Goal: Contribute content: Contribute content

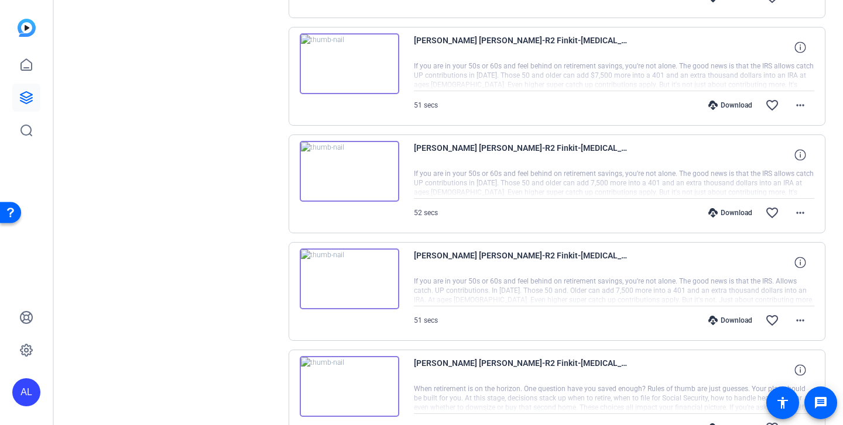
scroll to position [869, 0]
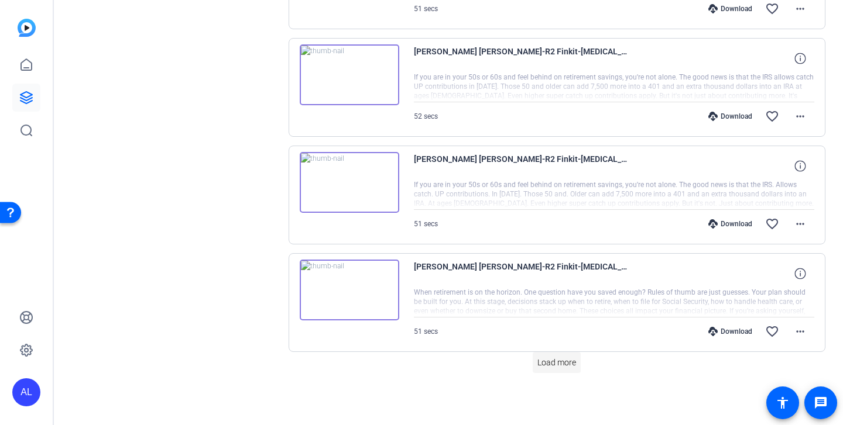
click at [545, 358] on span "Load more" at bounding box center [556, 363] width 39 height 12
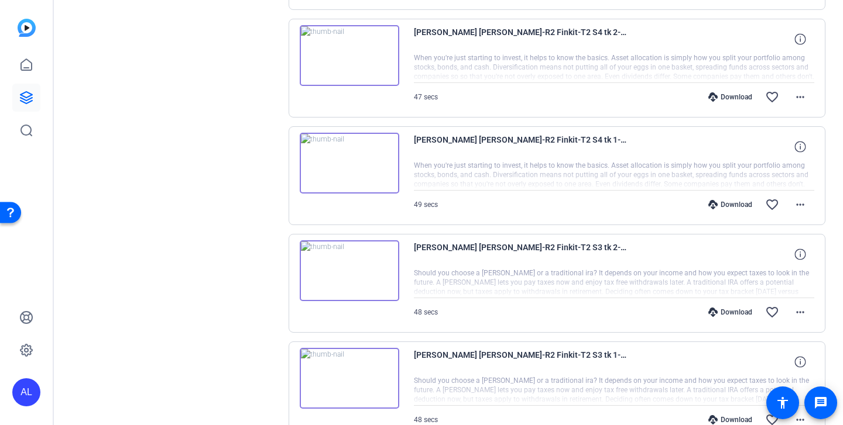
scroll to position [1946, 0]
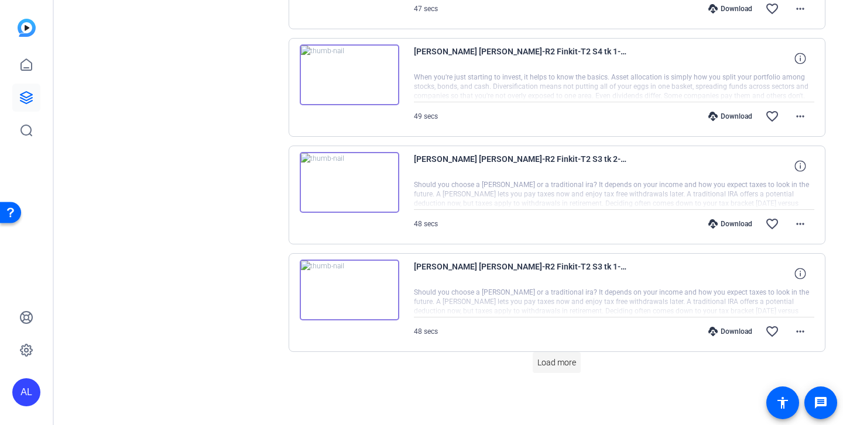
click at [559, 370] on span at bounding box center [557, 363] width 48 height 28
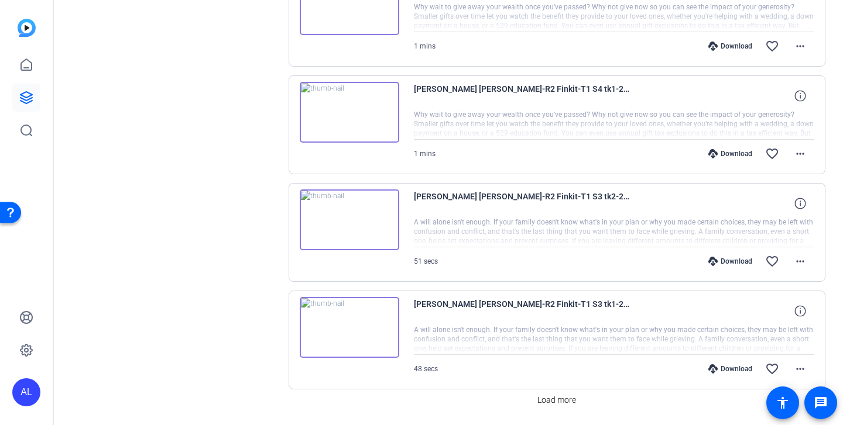
scroll to position [3023, 0]
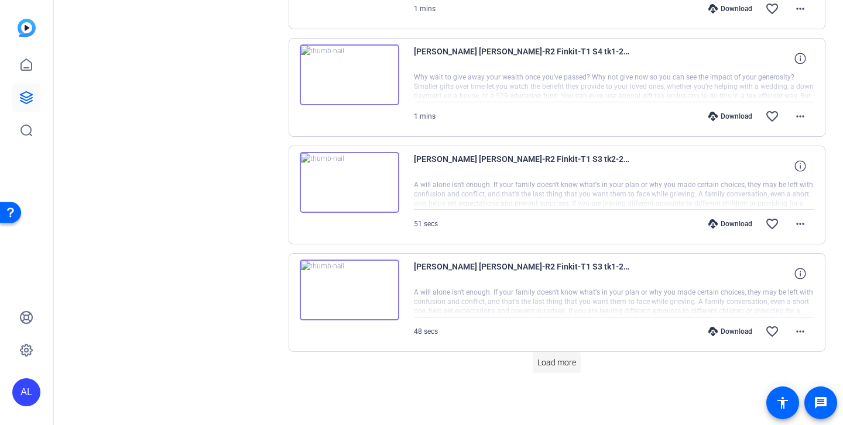
click at [574, 368] on span "Load more" at bounding box center [556, 363] width 39 height 12
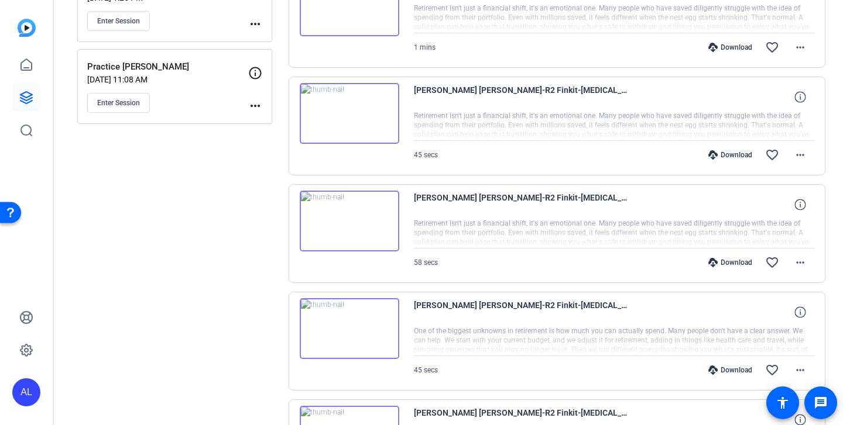
scroll to position [0, 0]
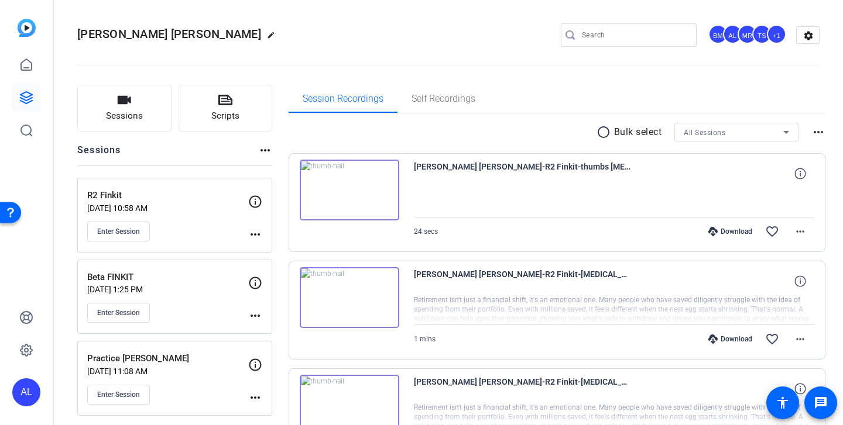
click at [664, 35] on input "Search" at bounding box center [634, 35] width 105 height 14
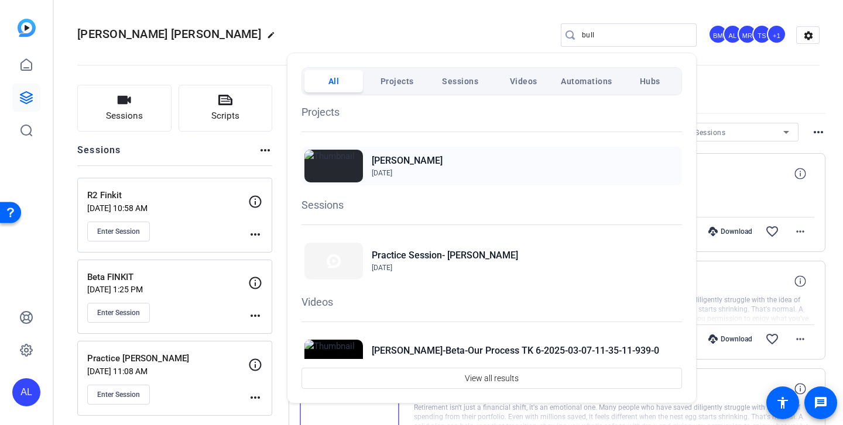
click at [340, 169] on img at bounding box center [333, 166] width 59 height 33
click at [426, 8] on div at bounding box center [421, 212] width 843 height 425
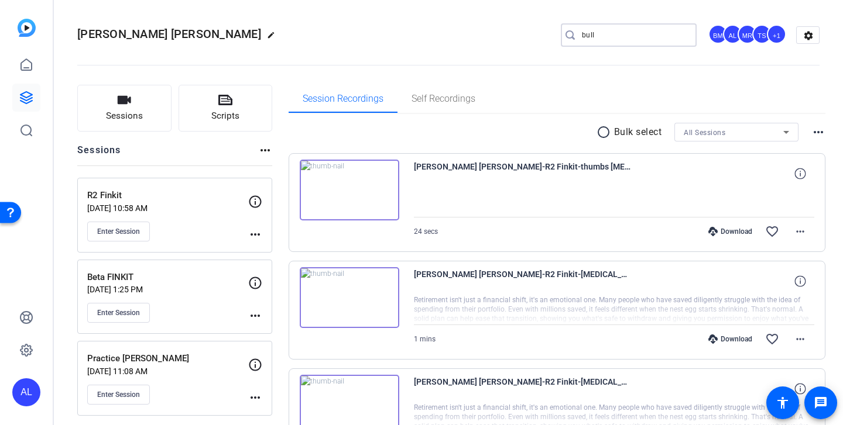
click at [605, 40] on input "bull" at bounding box center [634, 35] width 105 height 14
type input "b"
click at [423, 17] on div "Bishop Edwards edit BM AL MR TS +1 settings" at bounding box center [448, 35] width 742 height 88
click at [715, 231] on div "Download" at bounding box center [730, 231] width 56 height 9
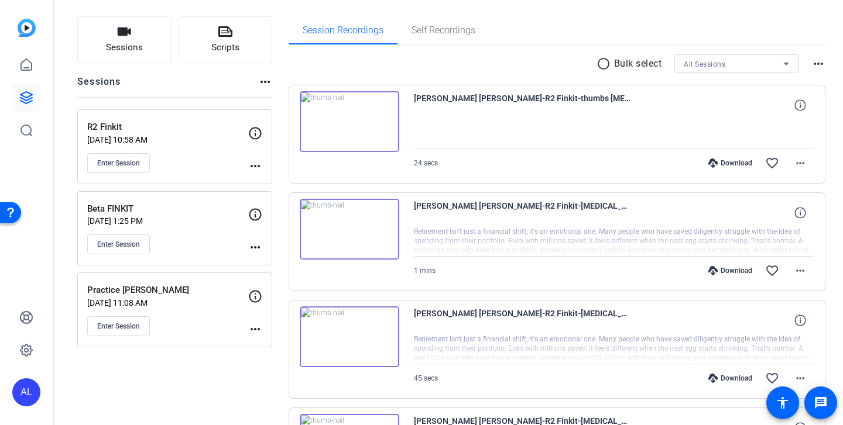
scroll to position [85, 0]
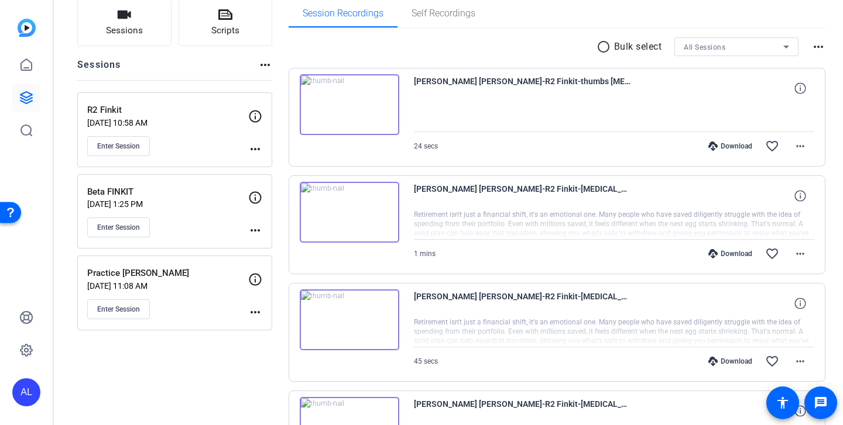
click at [596, 45] on mat-icon "radio_button_unchecked" at bounding box center [605, 47] width 18 height 14
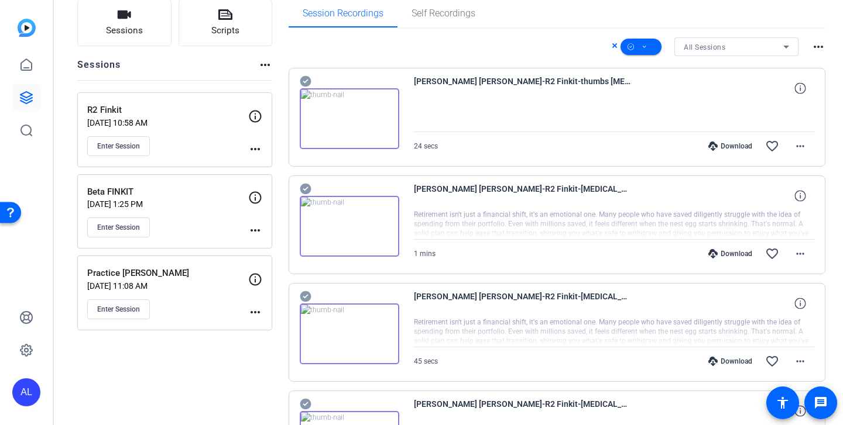
click at [303, 184] on icon at bounding box center [305, 189] width 11 height 11
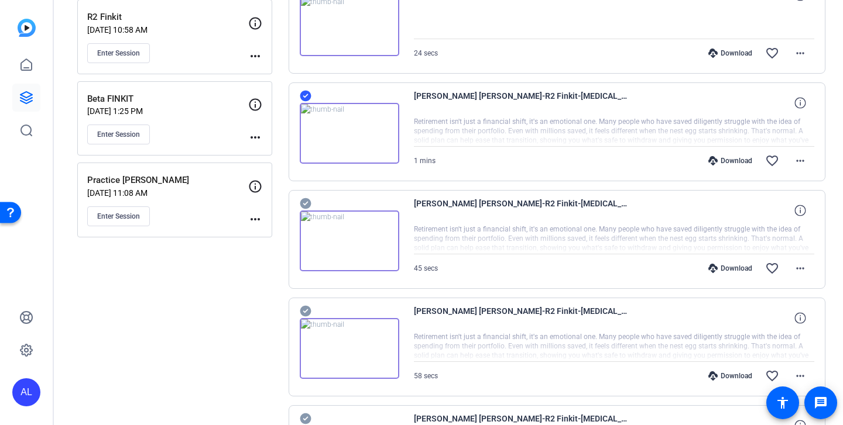
click at [303, 200] on icon at bounding box center [305, 203] width 11 height 11
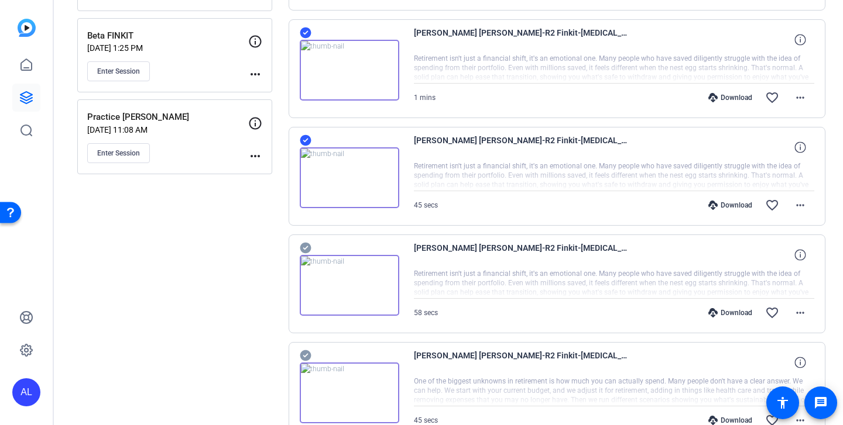
click at [307, 242] on icon at bounding box center [306, 248] width 12 height 14
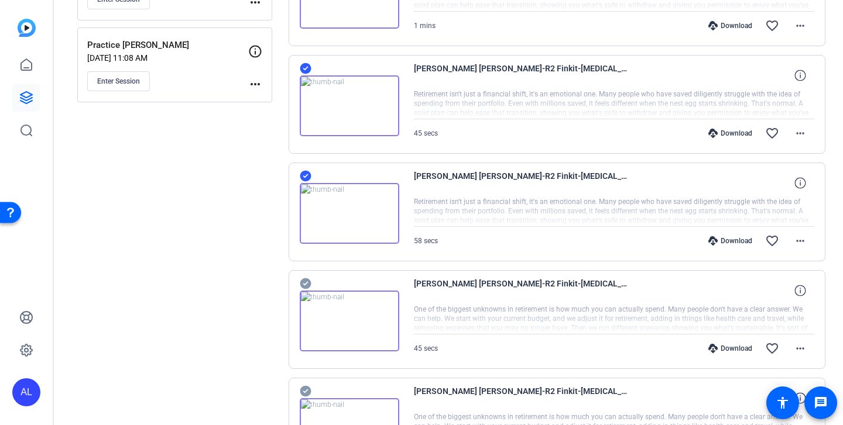
click at [305, 281] on icon at bounding box center [305, 284] width 11 height 11
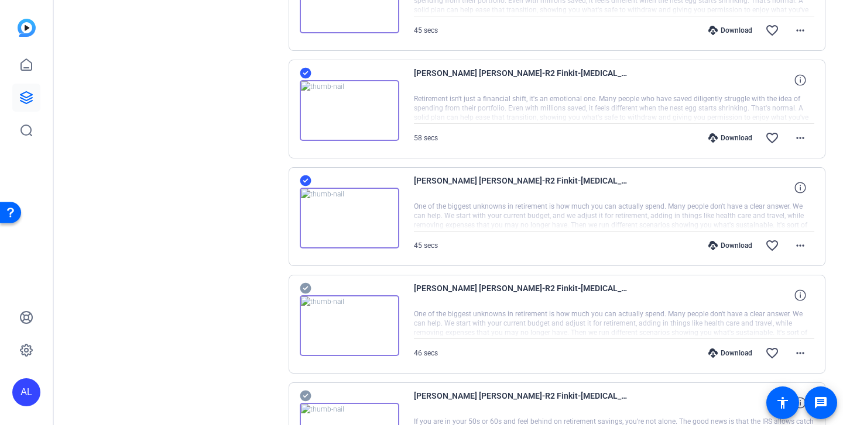
click at [302, 287] on icon at bounding box center [305, 288] width 11 height 11
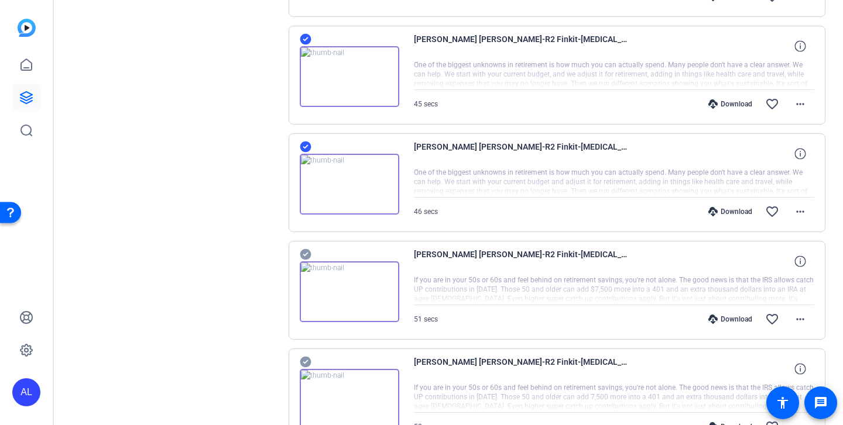
click at [306, 248] on icon at bounding box center [306, 255] width 12 height 14
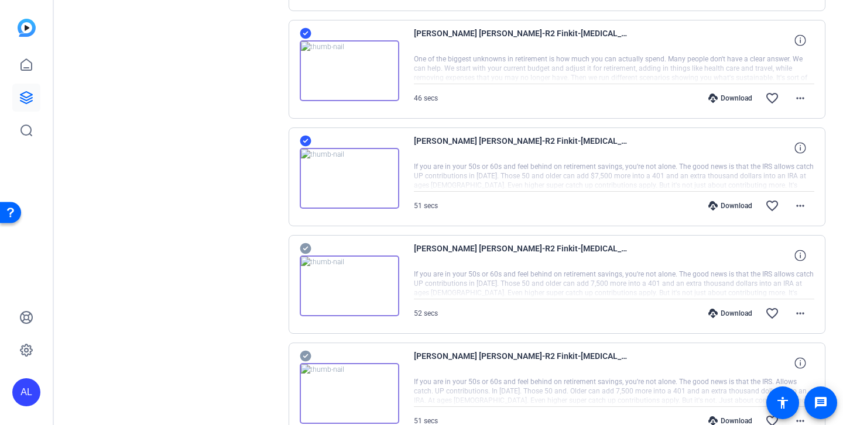
scroll to position [696, 0]
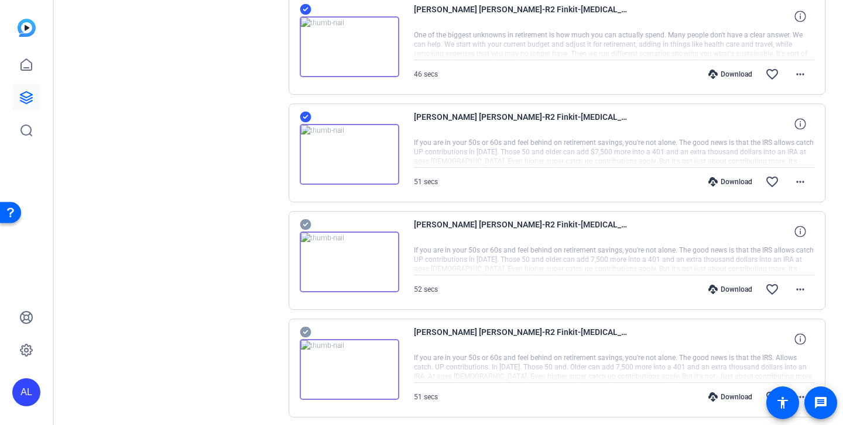
click at [305, 222] on icon at bounding box center [305, 224] width 11 height 11
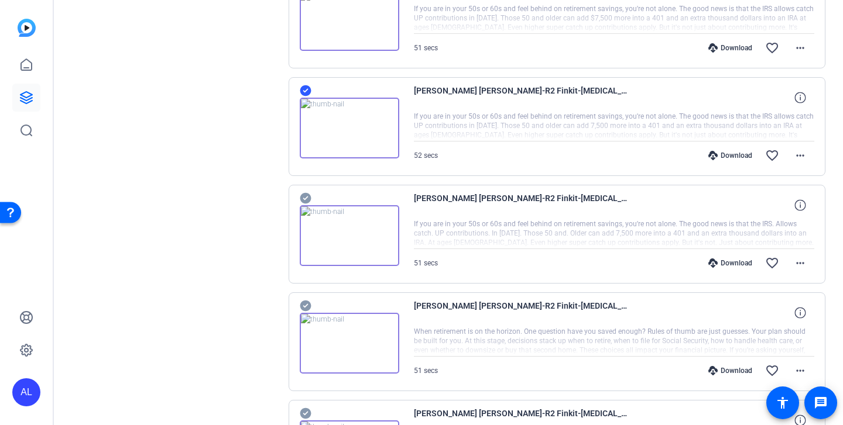
click at [307, 199] on icon at bounding box center [305, 198] width 11 height 11
click at [303, 202] on icon at bounding box center [305, 199] width 11 height 11
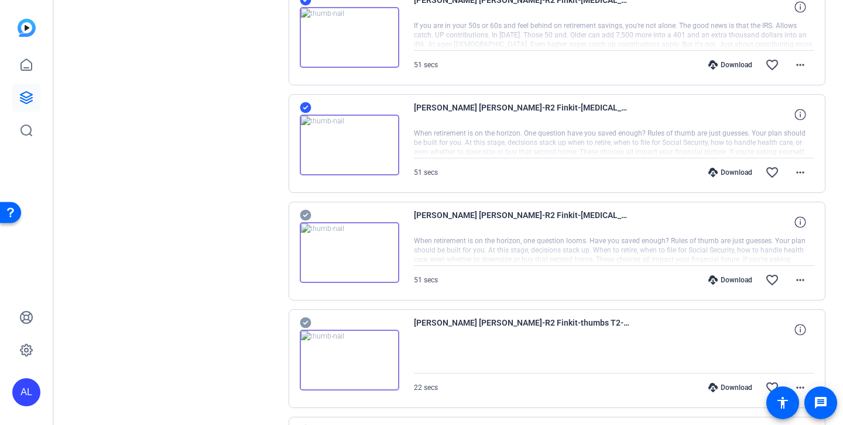
click at [305, 210] on icon at bounding box center [305, 215] width 11 height 11
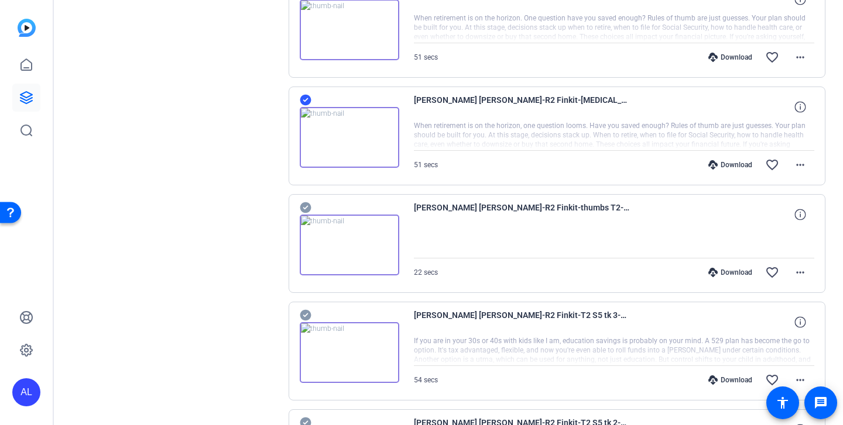
click at [307, 210] on icon at bounding box center [305, 207] width 11 height 11
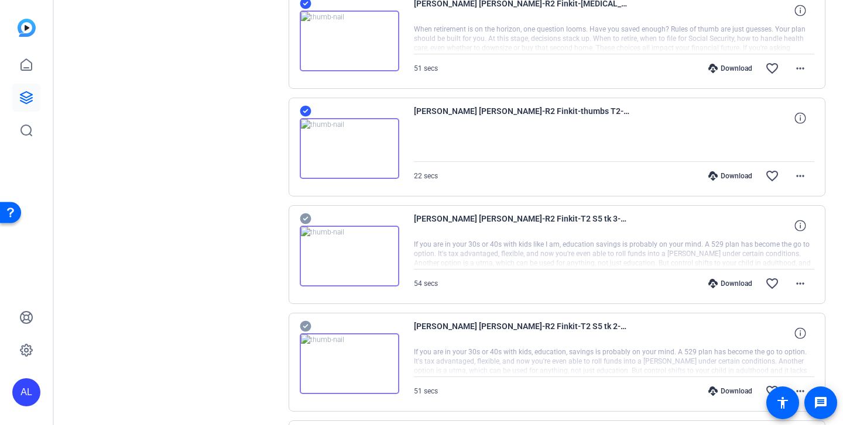
click at [307, 215] on icon at bounding box center [305, 219] width 11 height 11
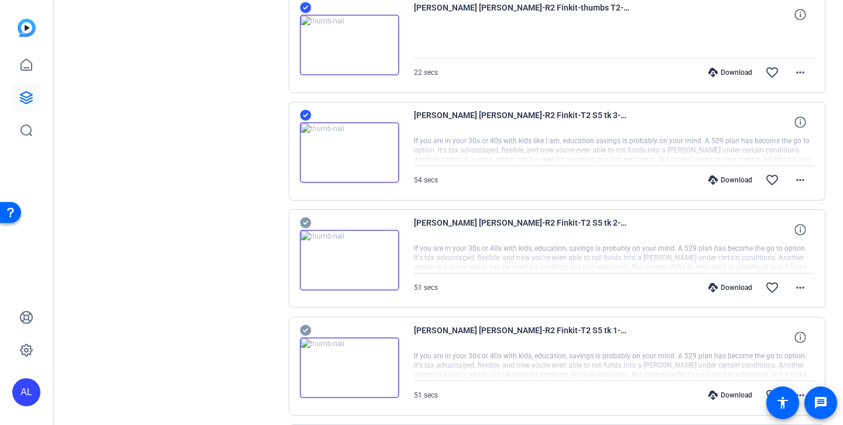
click at [306, 221] on icon at bounding box center [305, 223] width 11 height 11
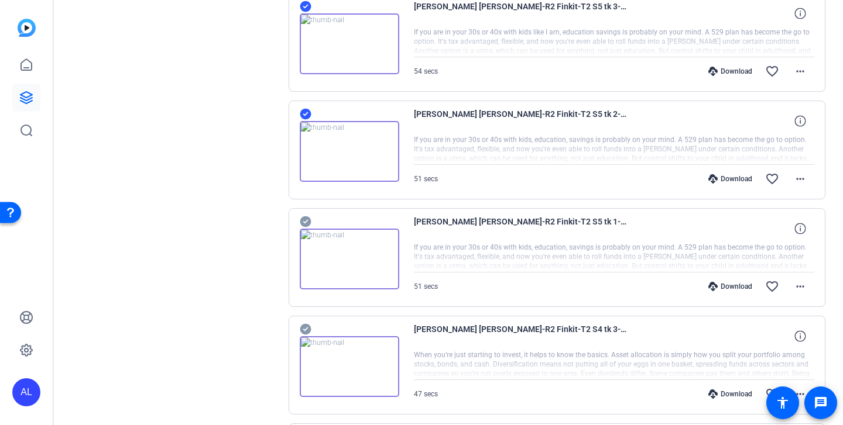
click at [306, 221] on icon at bounding box center [306, 222] width 12 height 14
click at [306, 216] on icon at bounding box center [305, 220] width 11 height 11
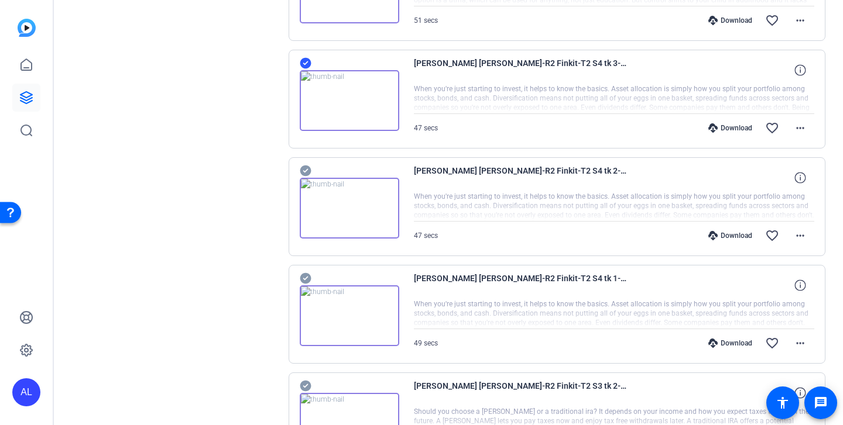
click at [304, 164] on icon at bounding box center [306, 171] width 12 height 14
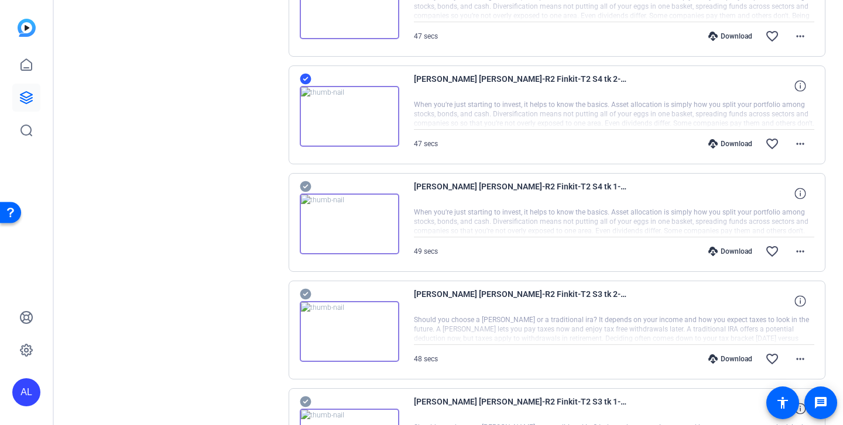
click at [304, 180] on icon at bounding box center [306, 187] width 12 height 14
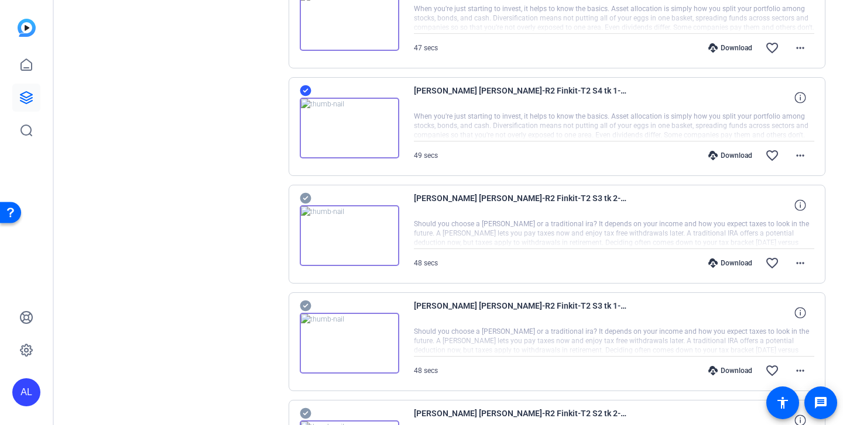
click at [305, 194] on icon at bounding box center [305, 198] width 11 height 11
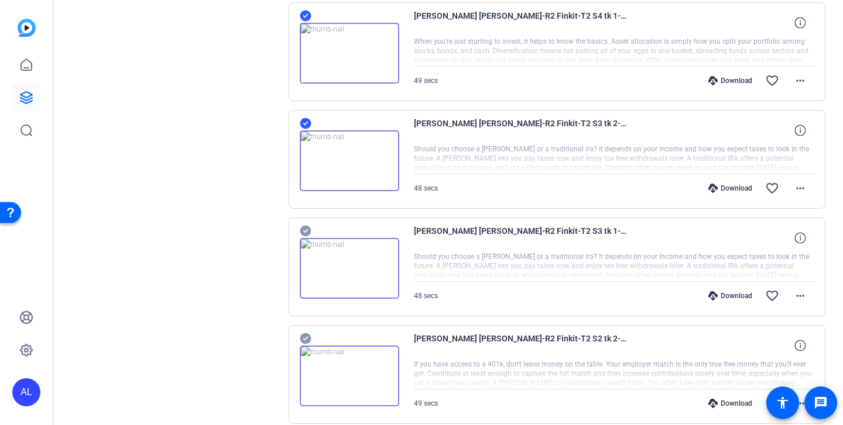
click at [303, 231] on icon at bounding box center [306, 231] width 12 height 14
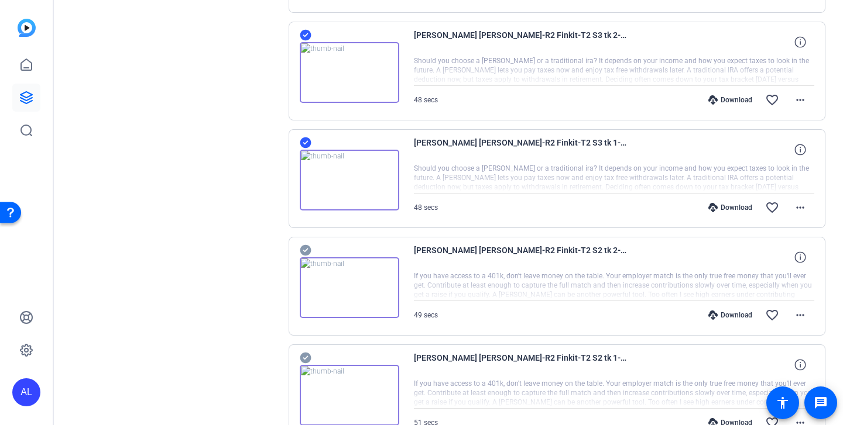
click at [307, 250] on icon at bounding box center [305, 250] width 11 height 11
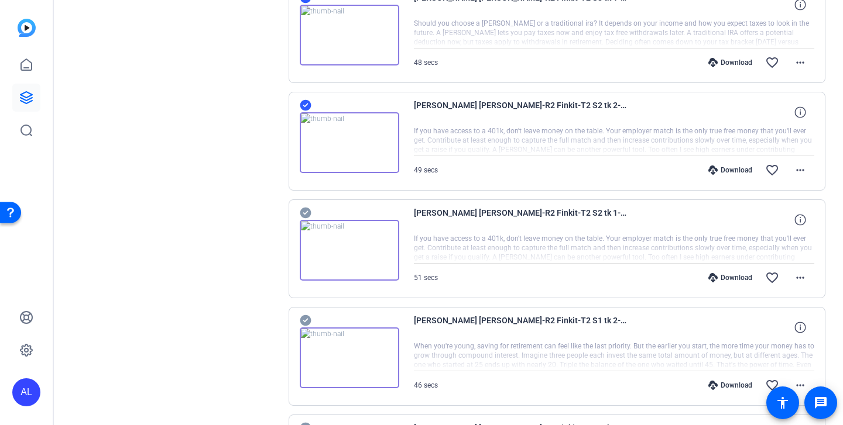
click at [306, 210] on icon at bounding box center [305, 213] width 11 height 11
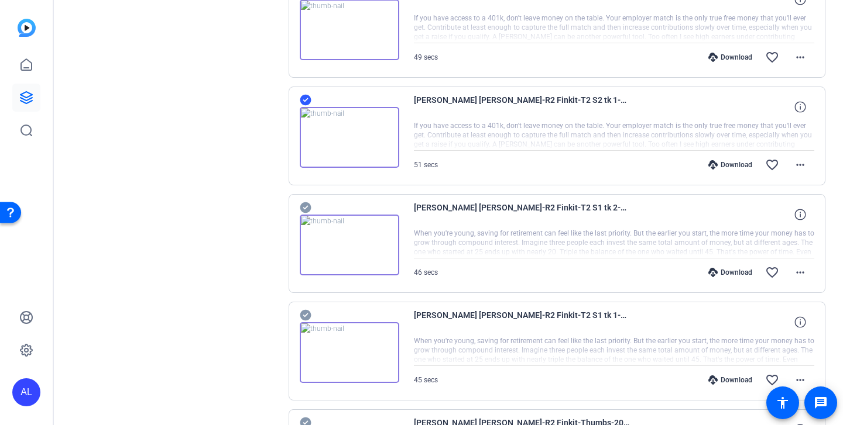
click at [307, 202] on icon at bounding box center [306, 208] width 12 height 14
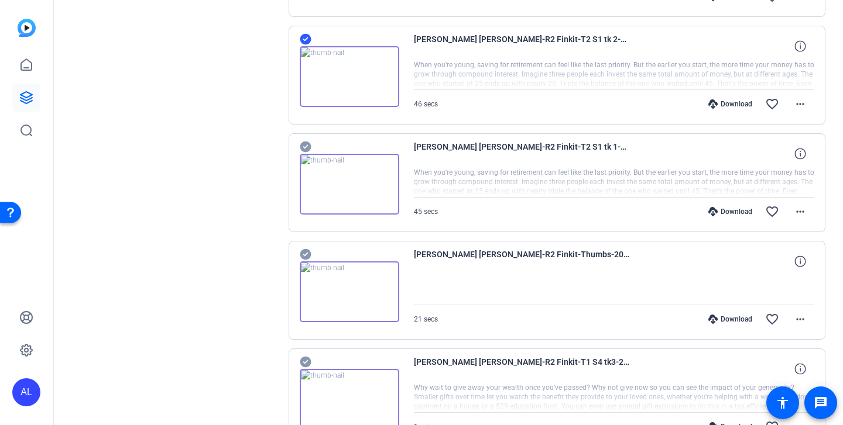
click at [305, 140] on icon at bounding box center [306, 147] width 12 height 14
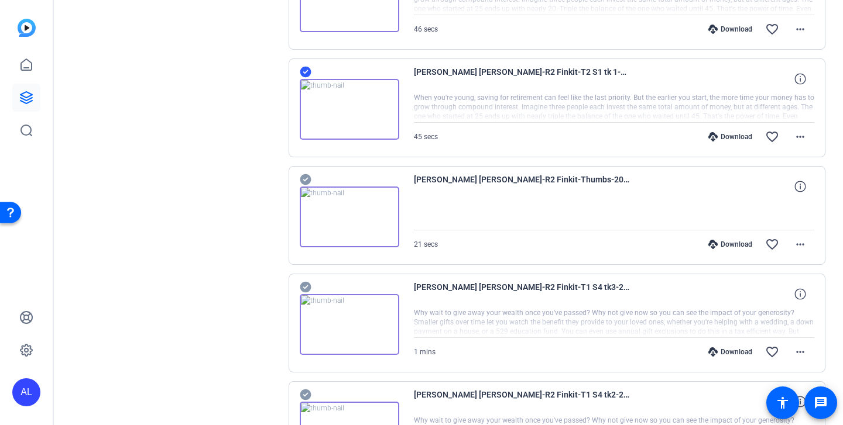
click at [306, 177] on icon at bounding box center [305, 179] width 11 height 11
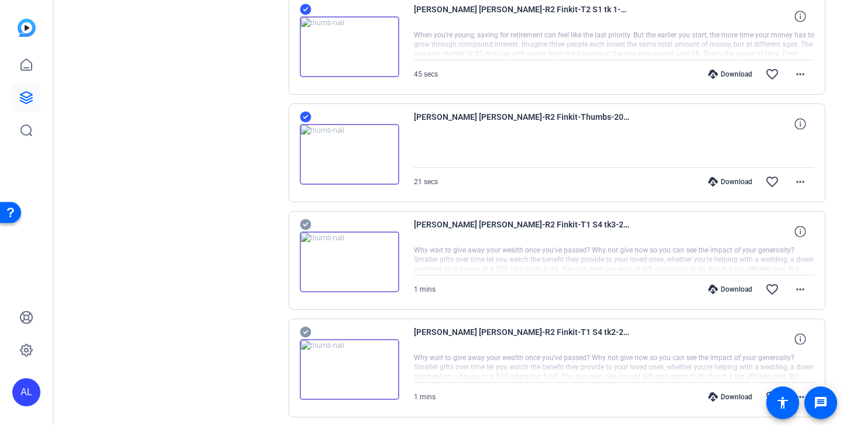
click at [306, 221] on icon at bounding box center [305, 224] width 11 height 11
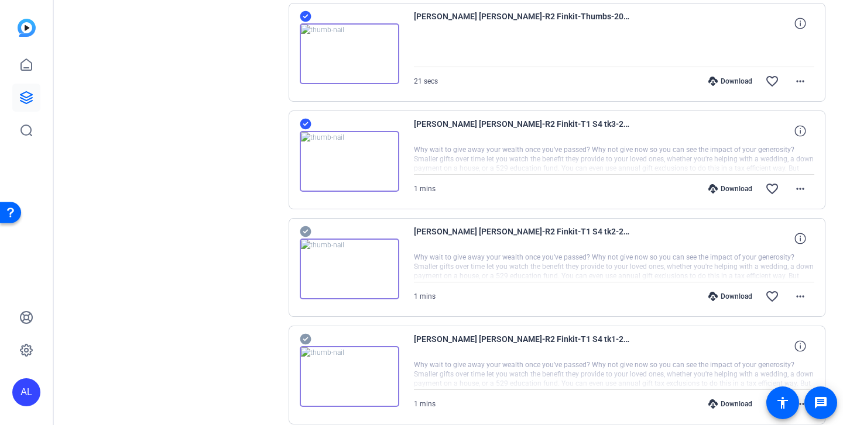
click at [305, 229] on icon at bounding box center [305, 231] width 11 height 11
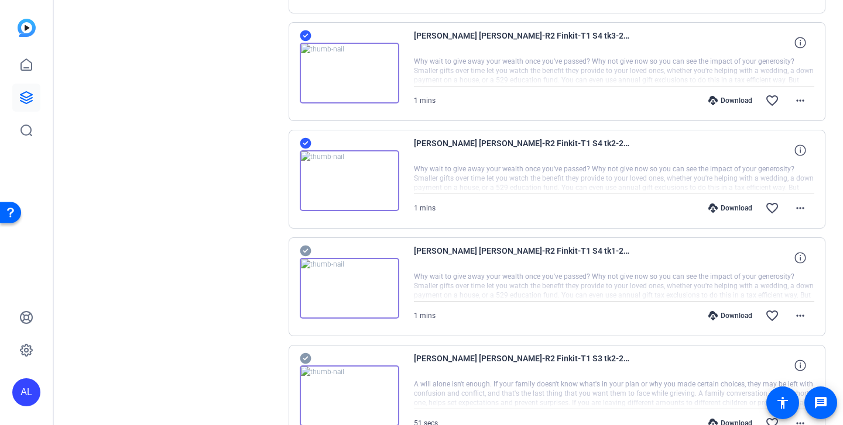
click at [305, 248] on icon at bounding box center [305, 251] width 11 height 11
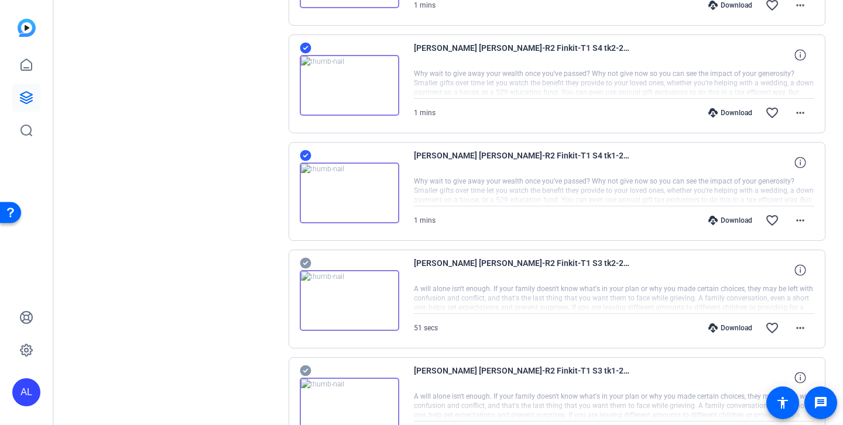
click at [305, 265] on icon at bounding box center [305, 263] width 11 height 11
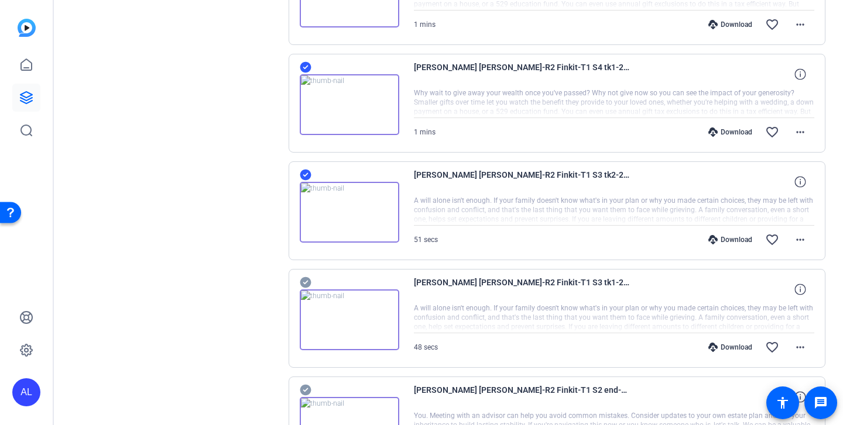
scroll to position [3027, 0]
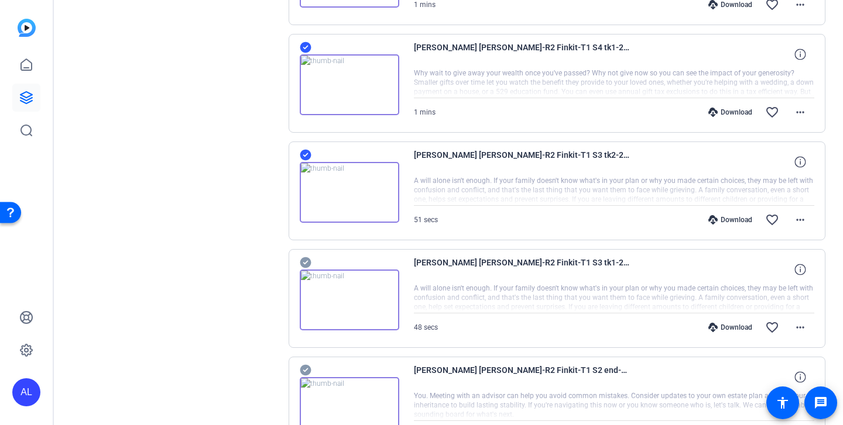
click at [305, 271] on img at bounding box center [349, 300] width 99 height 61
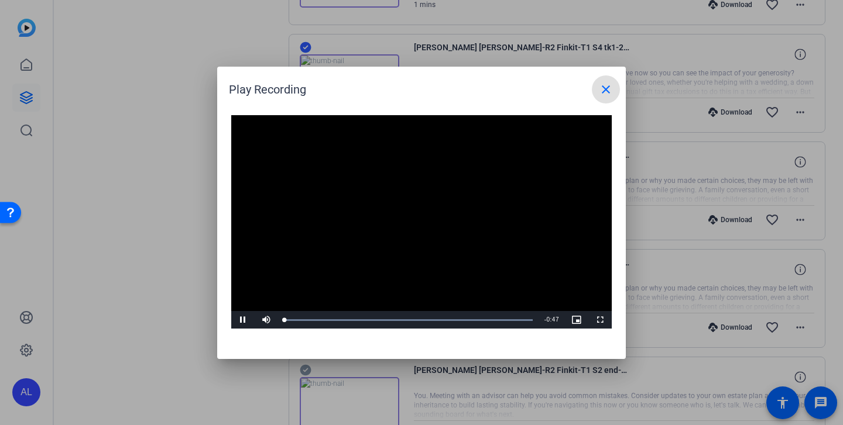
click at [606, 92] on mat-icon "close" at bounding box center [606, 90] width 14 height 14
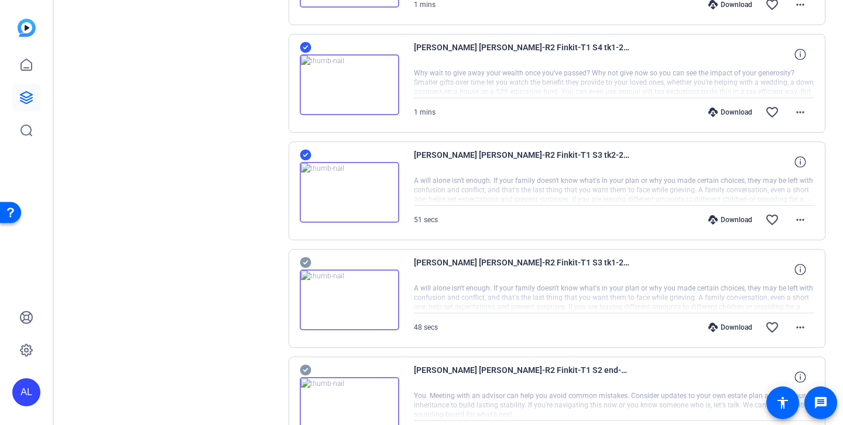
click at [304, 258] on icon at bounding box center [305, 262] width 11 height 11
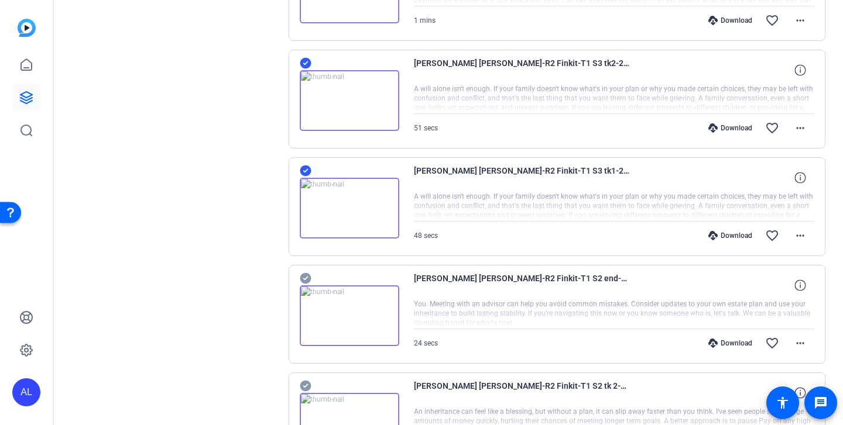
click at [304, 277] on icon at bounding box center [305, 278] width 11 height 11
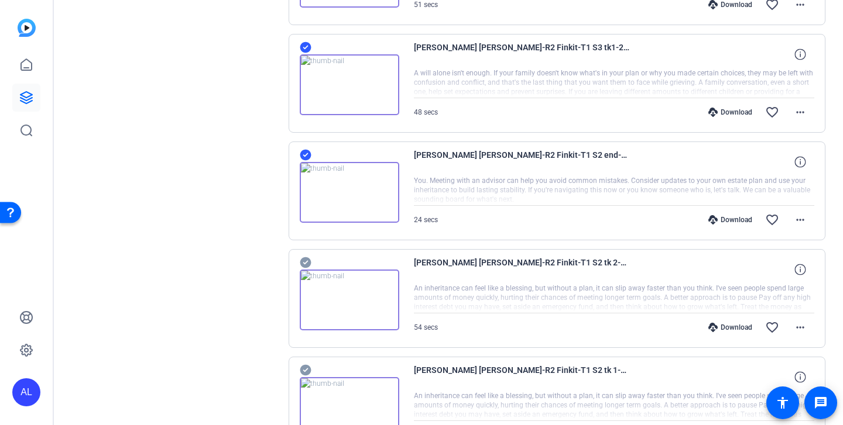
click at [304, 262] on icon at bounding box center [305, 262] width 11 height 11
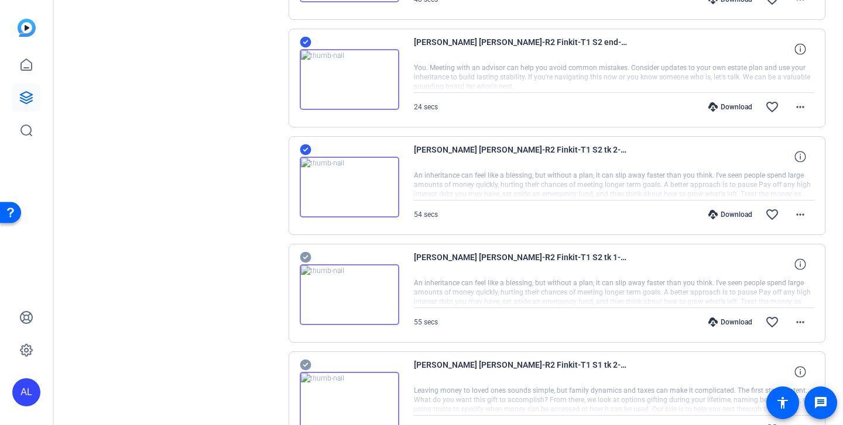
click at [305, 255] on icon at bounding box center [305, 257] width 11 height 11
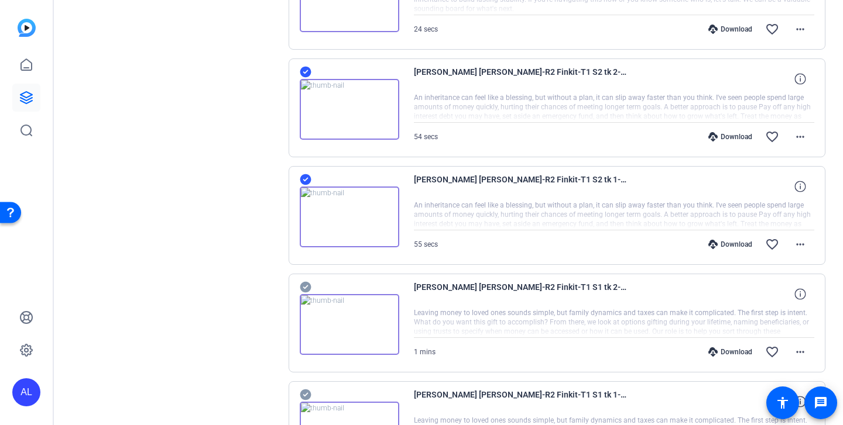
click at [304, 288] on icon at bounding box center [306, 287] width 12 height 14
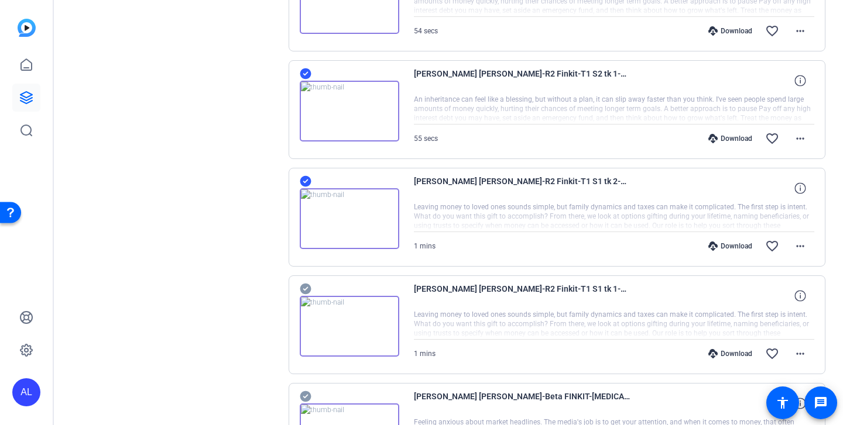
click at [304, 287] on icon at bounding box center [305, 289] width 11 height 11
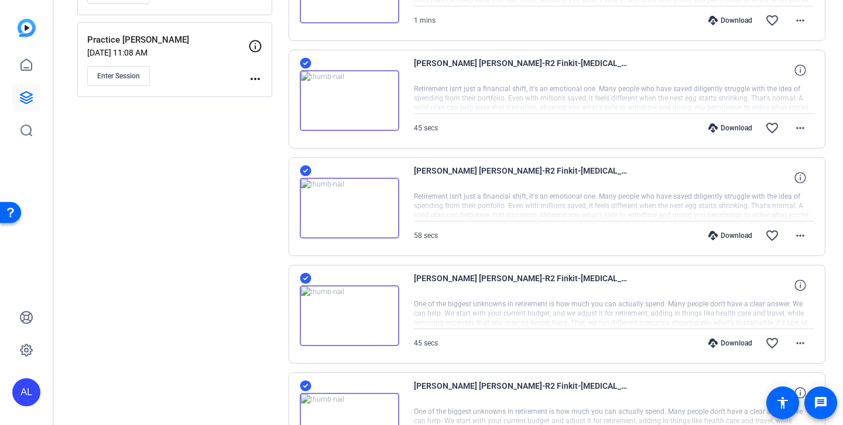
scroll to position [0, 0]
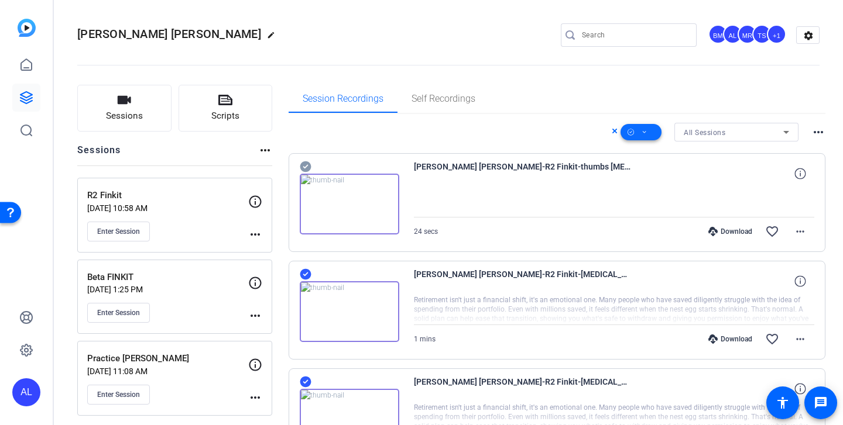
click at [641, 133] on icon at bounding box center [644, 132] width 6 height 15
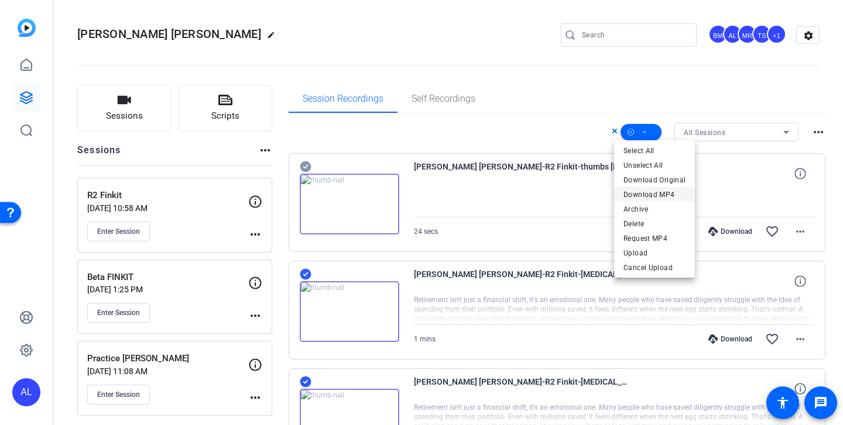
click at [655, 192] on span "Download MP4" at bounding box center [654, 195] width 62 height 14
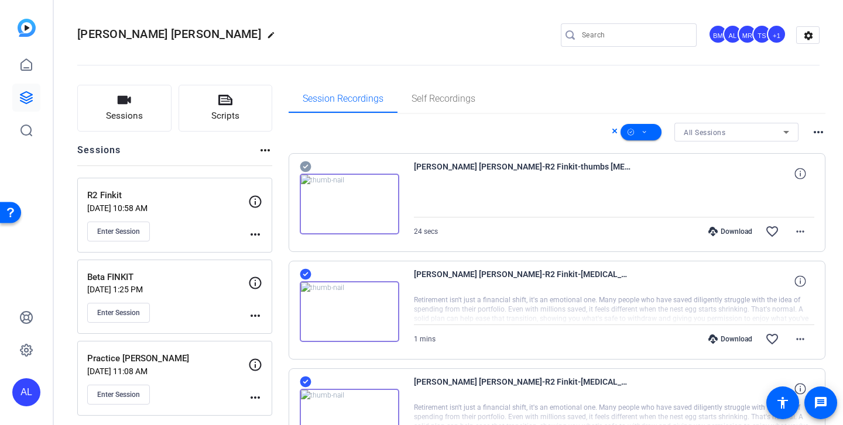
click at [612, 133] on icon at bounding box center [614, 131] width 5 height 5
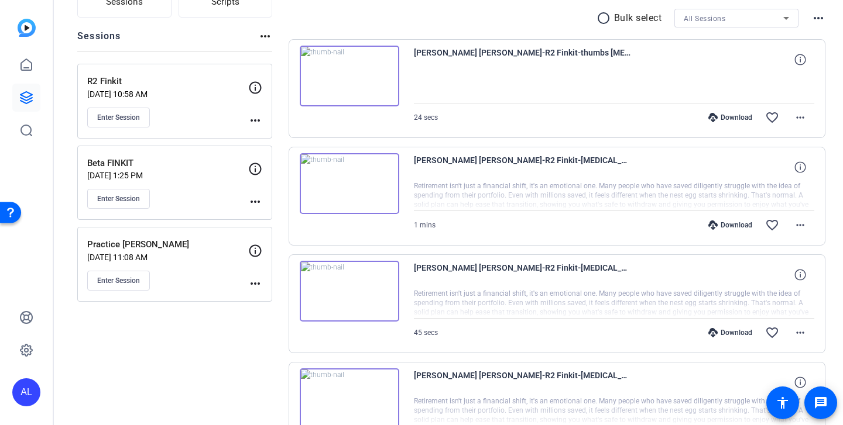
scroll to position [114, 0]
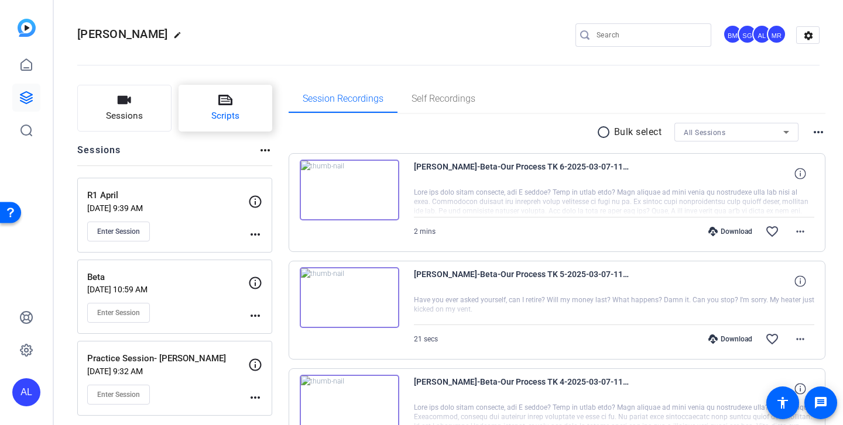
click at [241, 108] on button "Scripts" at bounding box center [225, 108] width 94 height 47
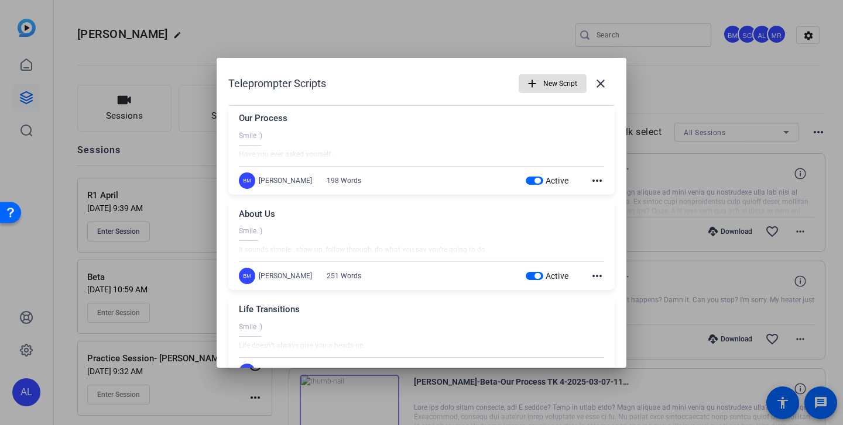
click at [530, 182] on span "button" at bounding box center [535, 181] width 18 height 8
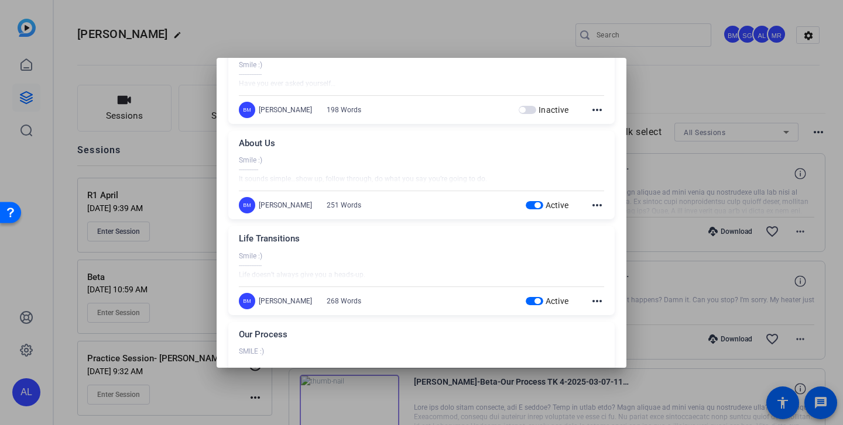
scroll to position [85, 0]
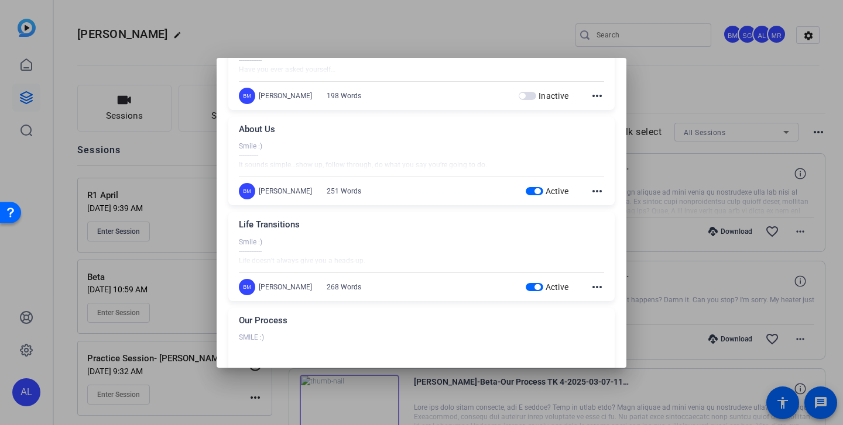
click at [535, 186] on div "Active" at bounding box center [547, 192] width 43 height 12
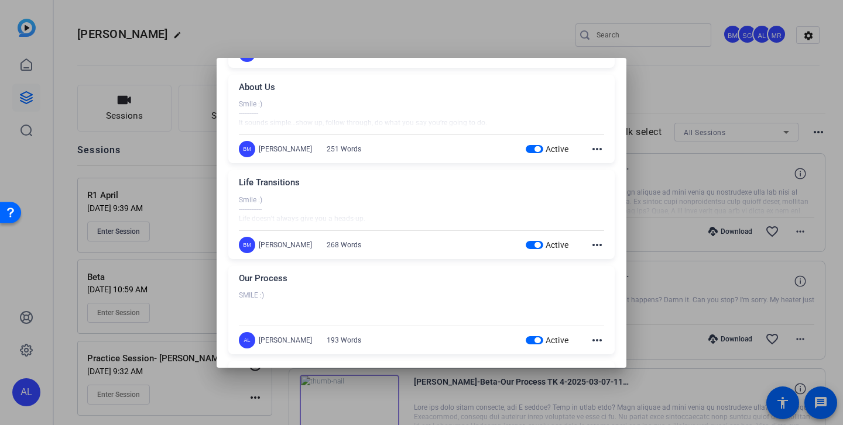
scroll to position [128, 0]
click at [537, 150] on span "button" at bounding box center [537, 149] width 6 height 6
click at [531, 246] on span "button" at bounding box center [535, 245] width 18 height 8
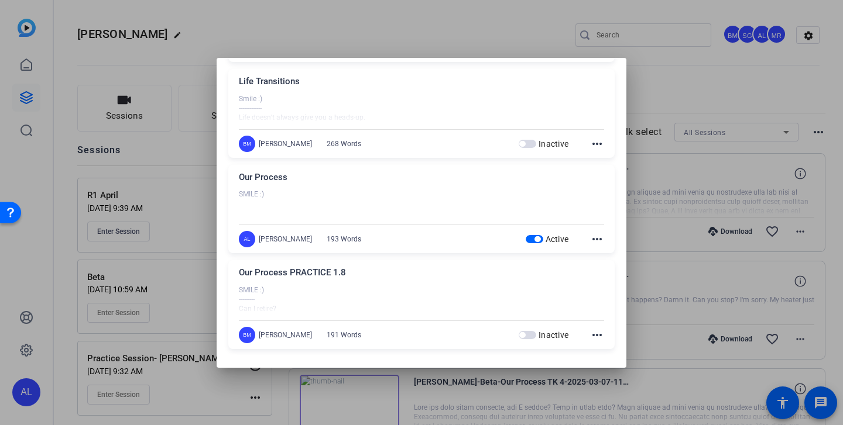
scroll to position [228, 0]
click at [534, 242] on span "button" at bounding box center [535, 239] width 18 height 8
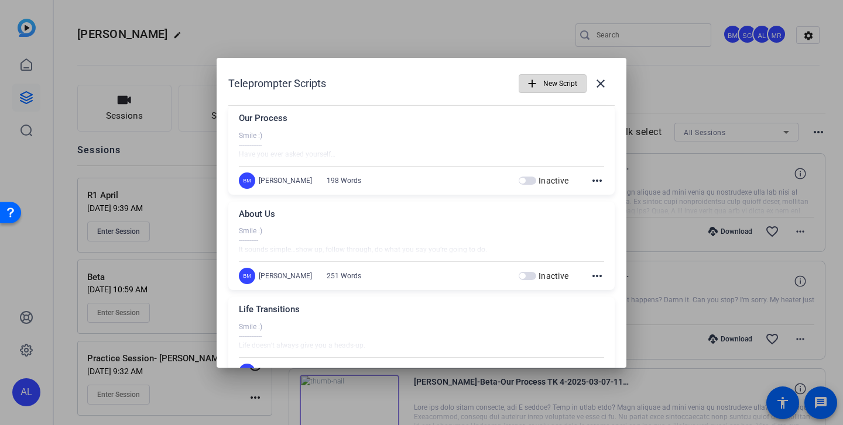
click at [549, 86] on span "New Script" at bounding box center [560, 84] width 34 height 22
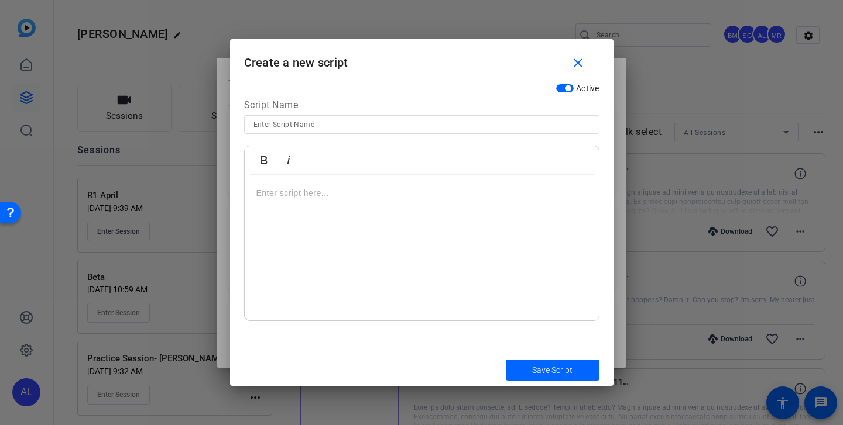
click at [380, 122] on input at bounding box center [421, 125] width 336 height 14
click at [578, 58] on mat-icon "close" at bounding box center [578, 63] width 15 height 15
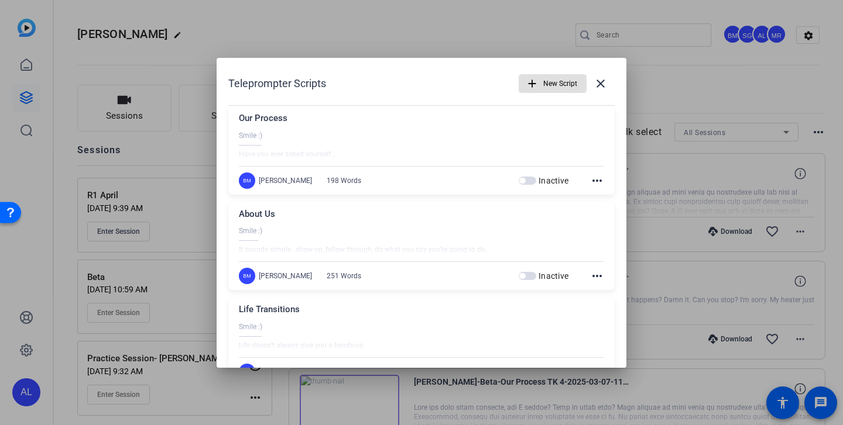
click at [556, 88] on span "New Script" at bounding box center [560, 84] width 34 height 22
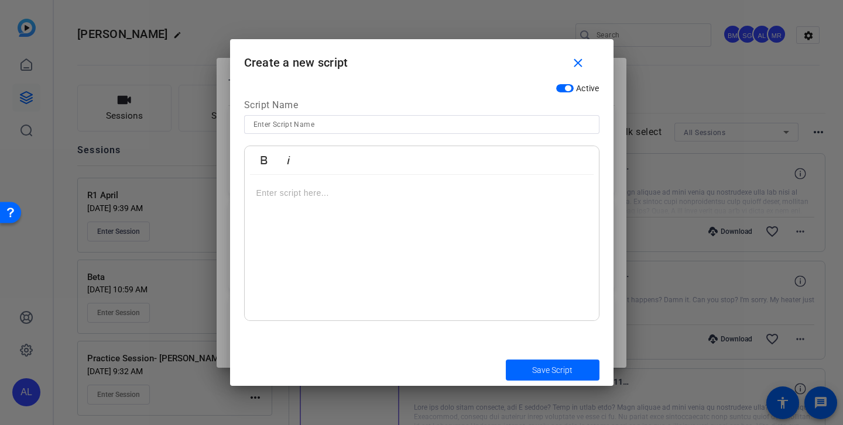
click at [366, 126] on input at bounding box center [421, 125] width 336 height 14
type input "Life Transitions"
click at [313, 201] on div at bounding box center [422, 248] width 354 height 146
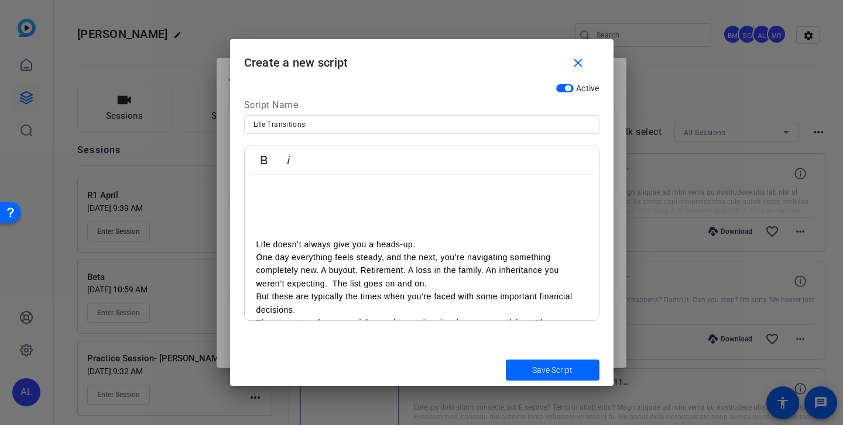
scroll to position [29, 0]
click at [442, 239] on p "Life doesn’t always give you a heads-up." at bounding box center [421, 242] width 331 height 13
click at [552, 375] on span "Save Script" at bounding box center [552, 371] width 40 height 12
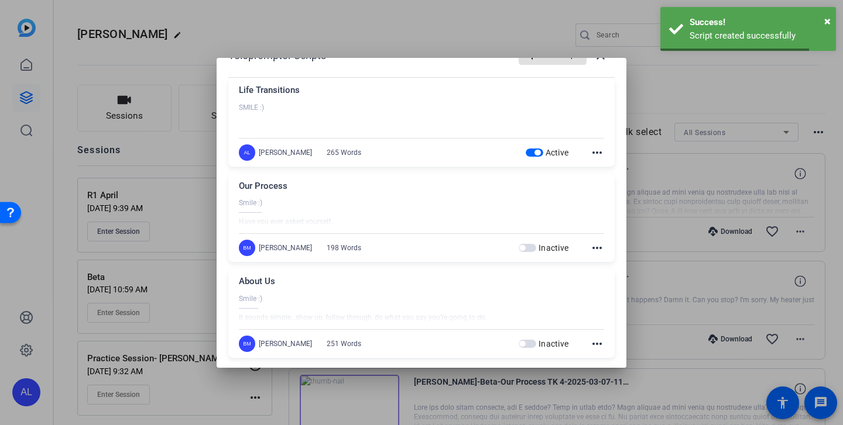
scroll to position [39, 0]
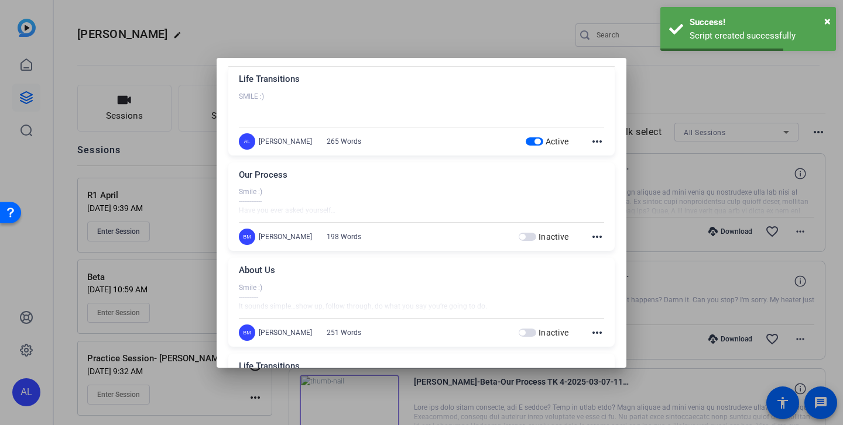
click at [600, 238] on mat-icon "more_horiz" at bounding box center [597, 237] width 14 height 14
click at [627, 255] on span "Edit" at bounding box center [622, 255] width 47 height 14
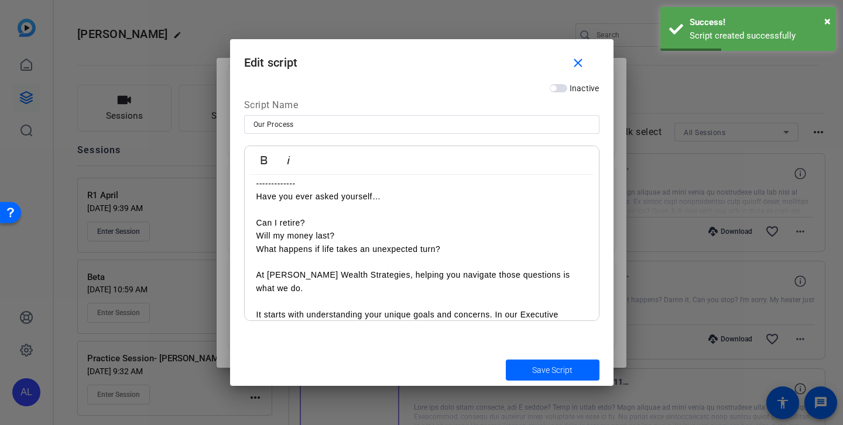
scroll to position [26, 0]
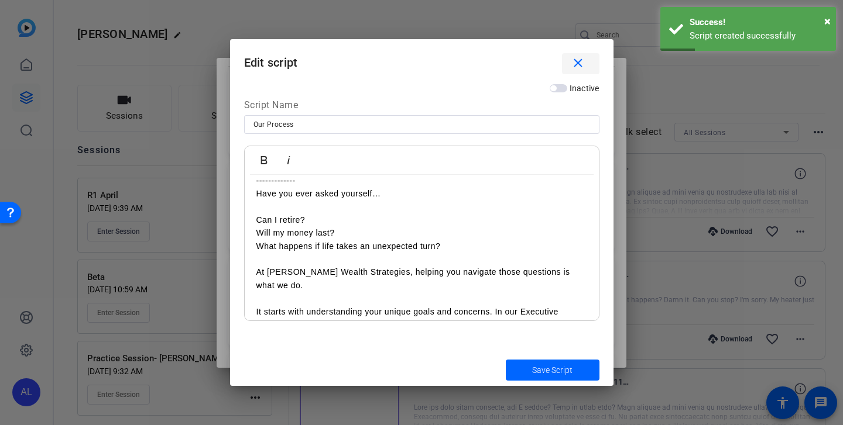
click at [591, 57] on span "button" at bounding box center [580, 64] width 37 height 28
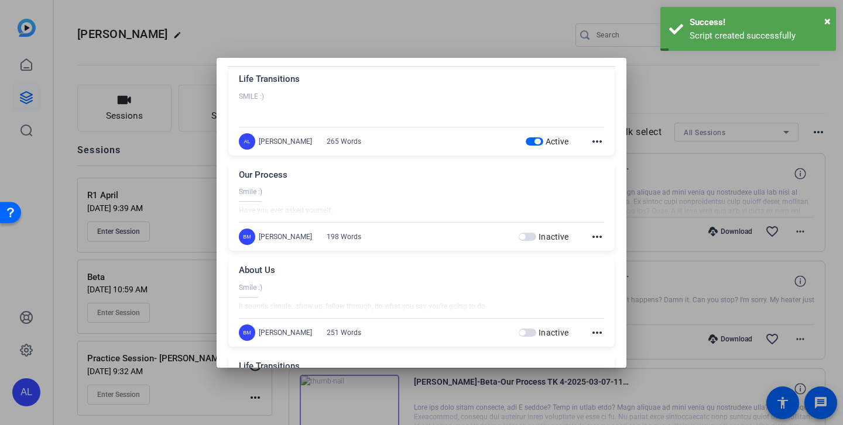
scroll to position [0, 0]
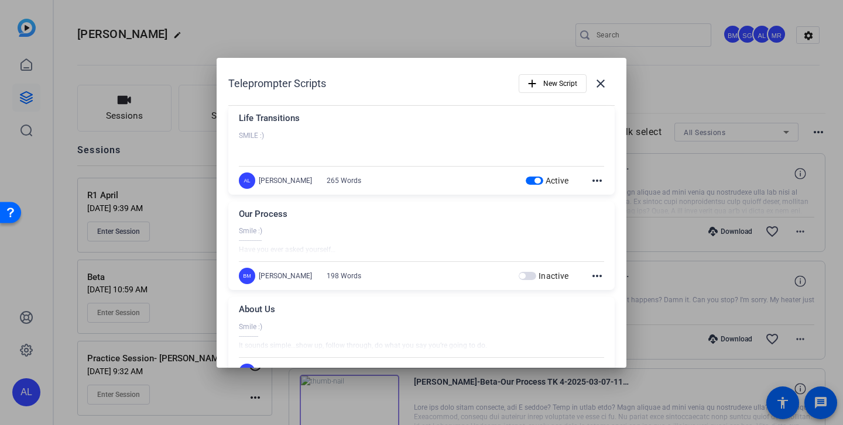
click at [592, 178] on mat-icon "more_horiz" at bounding box center [597, 181] width 14 height 14
click at [604, 199] on span "Edit" at bounding box center [622, 198] width 47 height 14
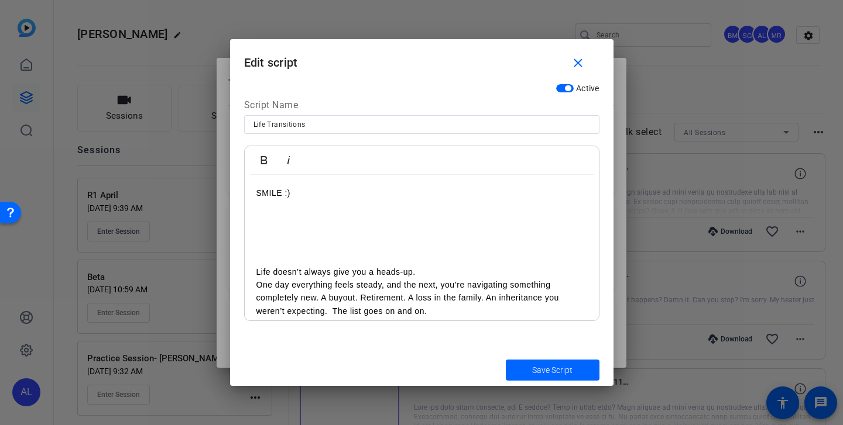
click at [429, 267] on p "Life doesn’t always give you a heads-up." at bounding box center [421, 272] width 331 height 13
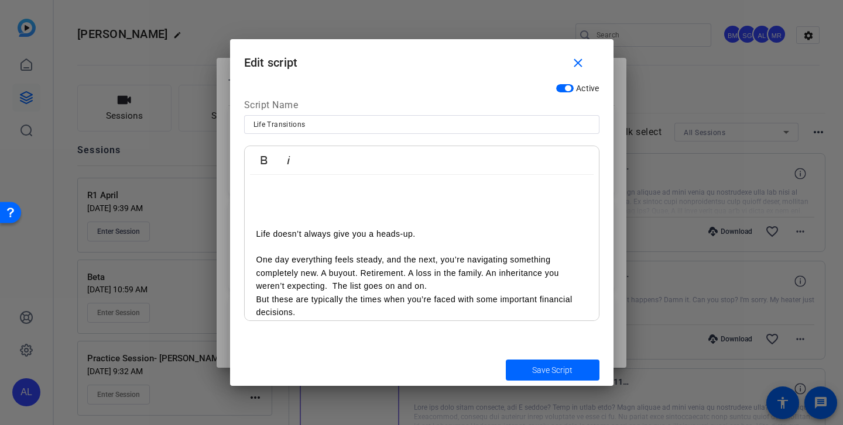
scroll to position [55, 0]
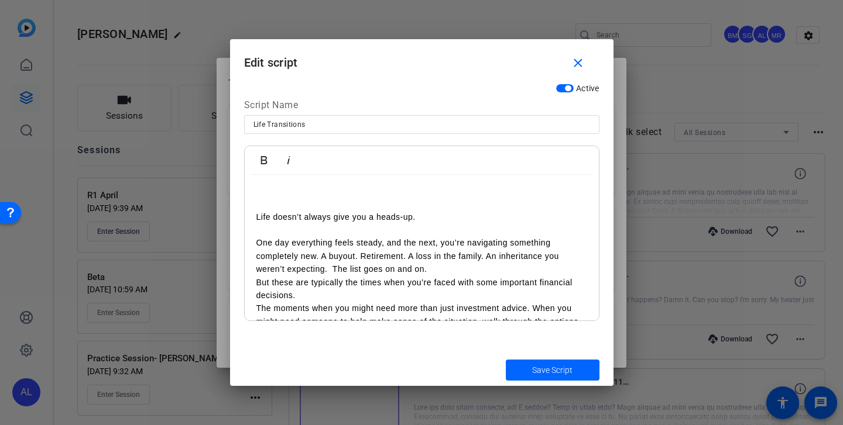
click at [484, 278] on p "But these are typically the times when you’re faced with some important financi…" at bounding box center [421, 289] width 331 height 26
click at [460, 271] on p "One day everything feels steady, and the next, you’re navigating something comp…" at bounding box center [421, 255] width 331 height 39
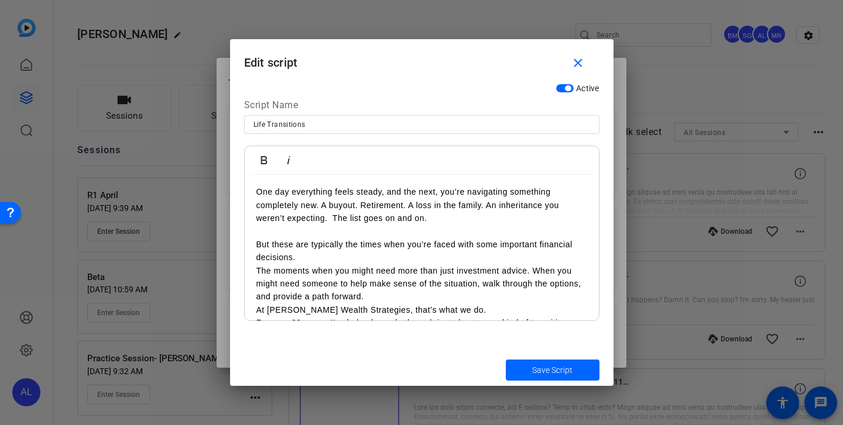
scroll to position [109, 0]
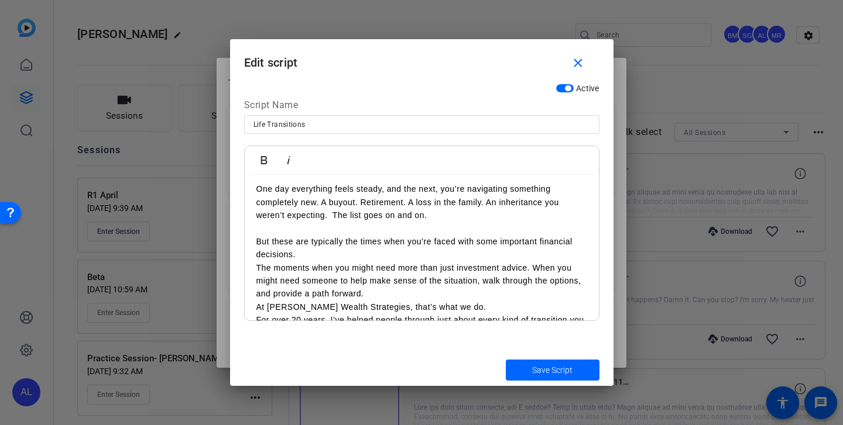
click at [429, 251] on p "But these are typically the times when you’re faced with some important financi…" at bounding box center [421, 248] width 331 height 26
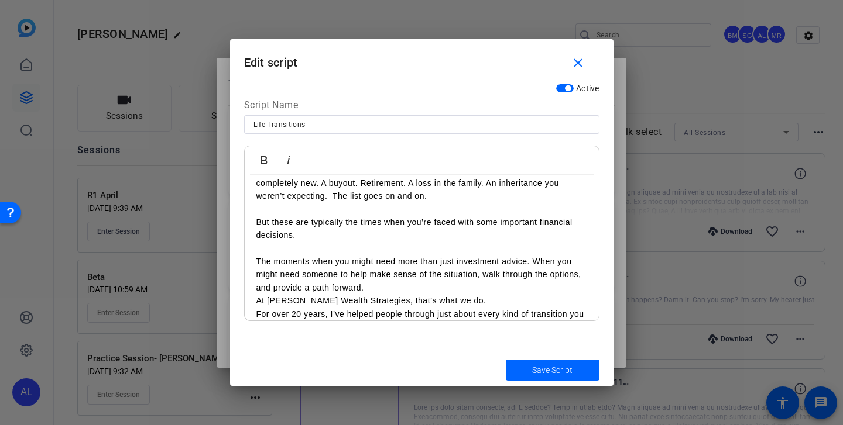
scroll to position [135, 0]
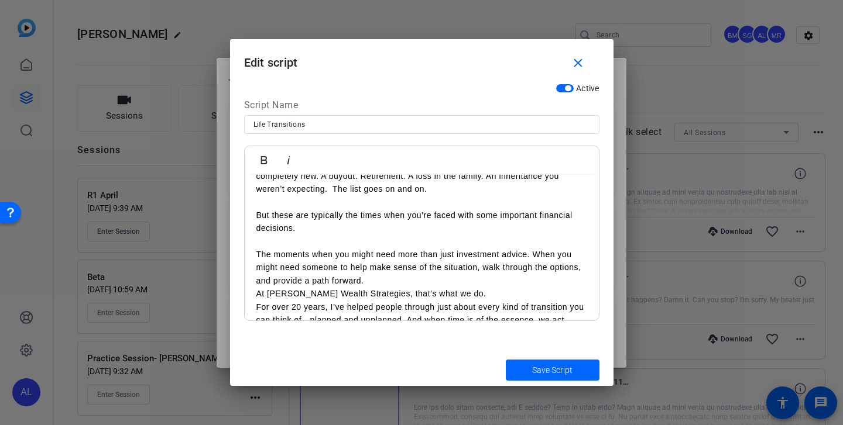
click at [424, 281] on p "The moments when you might need more than just investment advice. When you migh…" at bounding box center [421, 267] width 331 height 39
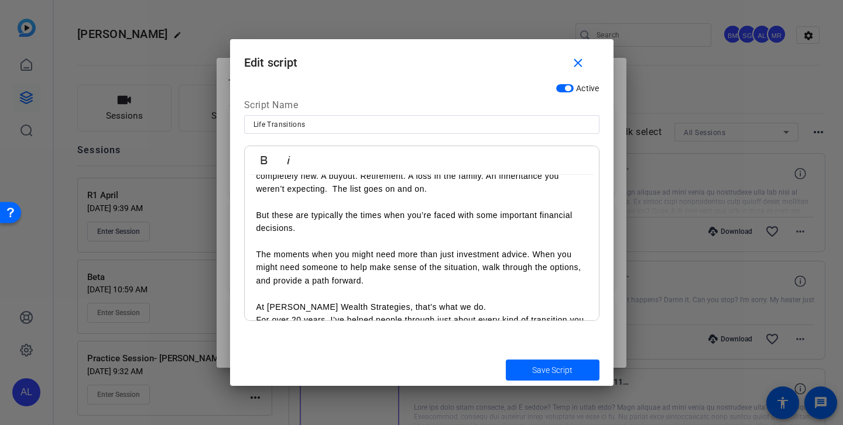
scroll to position [226, 0]
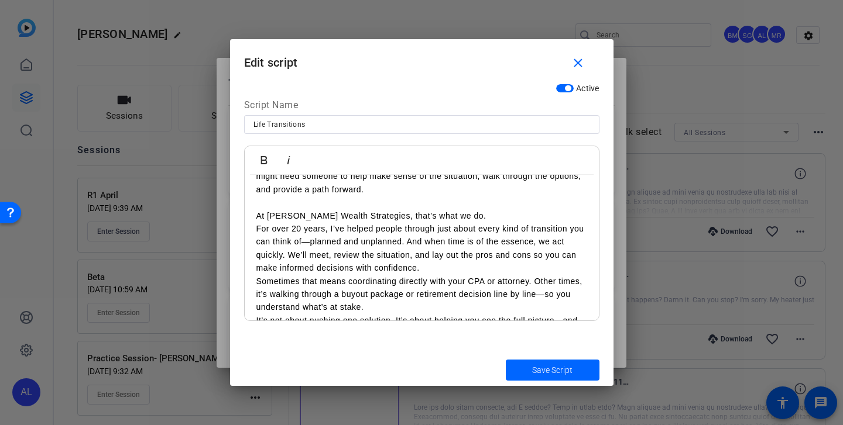
click at [461, 215] on p "At Bullis Wealth Strategies, that’s what we do." at bounding box center [421, 216] width 331 height 13
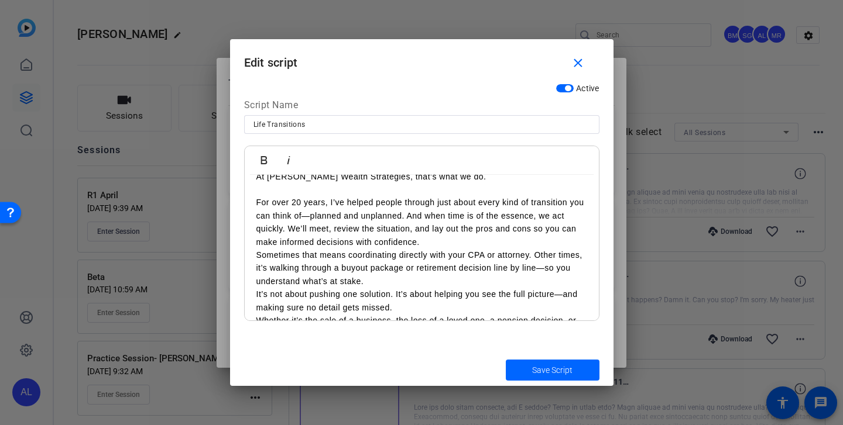
scroll to position [269, 0]
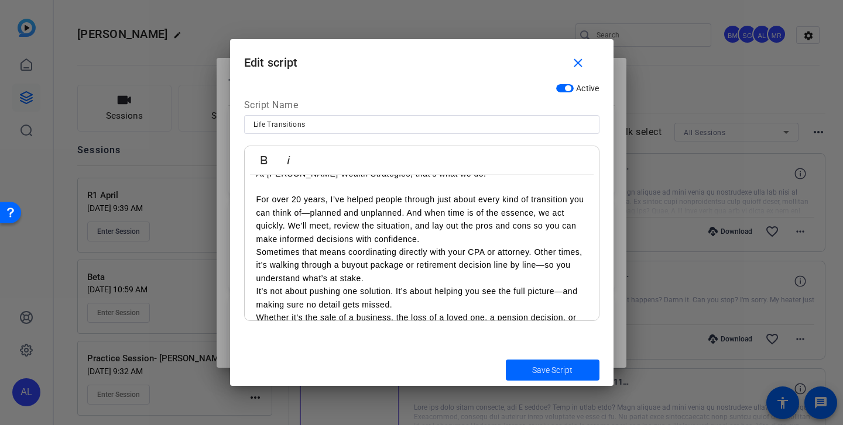
click at [469, 246] on p "Sometimes that means coordinating directly with your CPA or attorney. Other tim…" at bounding box center [421, 265] width 331 height 39
click at [465, 238] on p "For over 20 years, I’ve helped people through just about every kind of transiti…" at bounding box center [421, 219] width 331 height 53
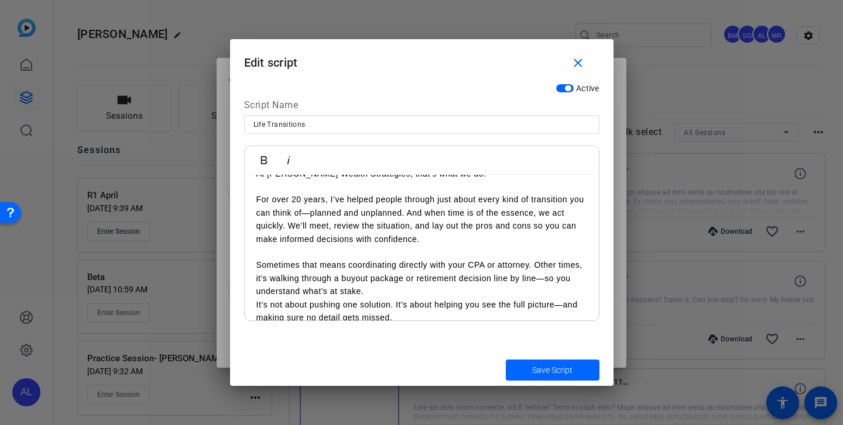
click at [428, 296] on p "Sometimes that means coordinating directly with your CPA or attorney. Other tim…" at bounding box center [421, 278] width 331 height 39
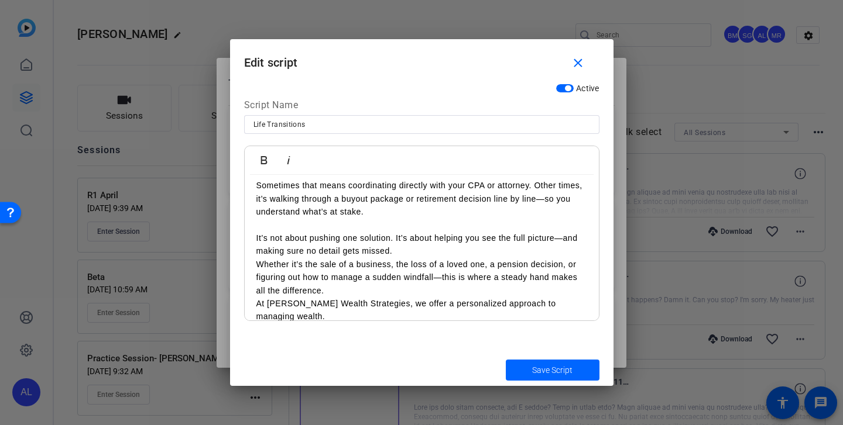
scroll to position [351, 0]
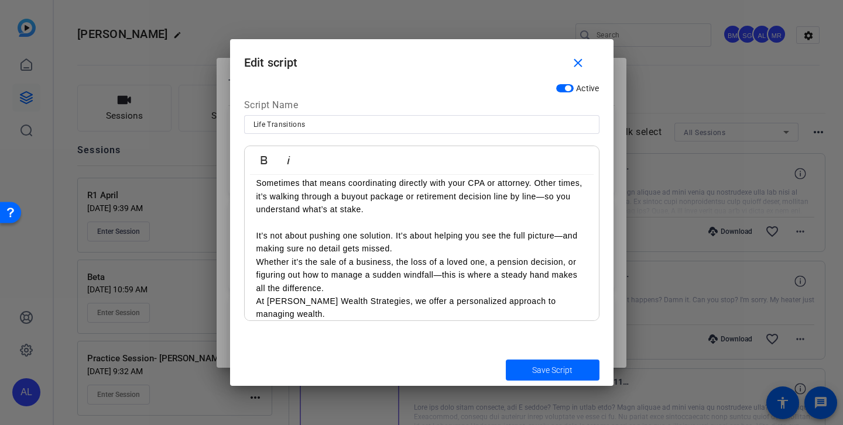
click at [419, 249] on p "It’s not about pushing one solution. It’s about helping you see the full pictur…" at bounding box center [421, 242] width 331 height 26
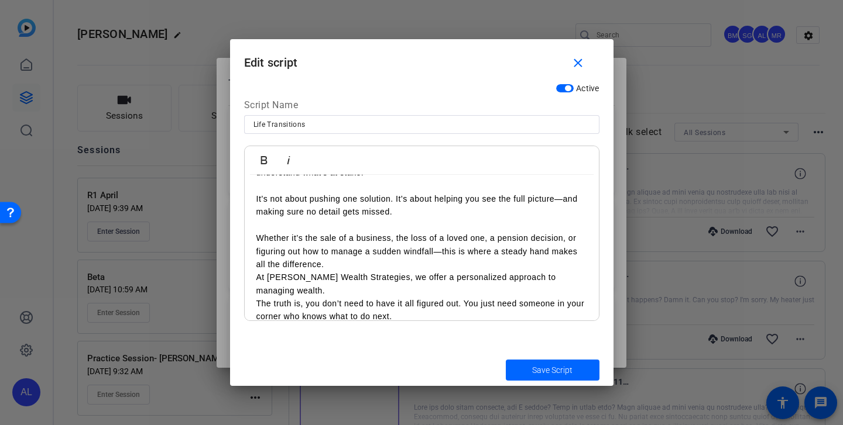
scroll to position [388, 0]
click at [376, 259] on p "Whether it’s the sale of a business, the loss of a loved one, a pension decisio…" at bounding box center [421, 250] width 331 height 39
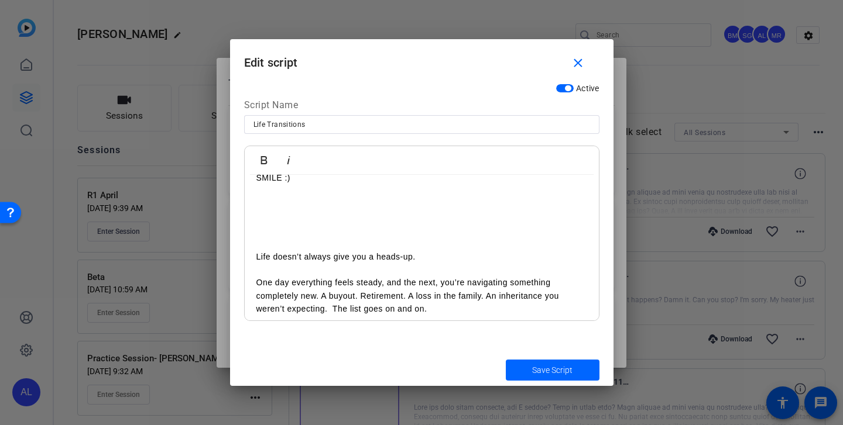
scroll to position [0, 0]
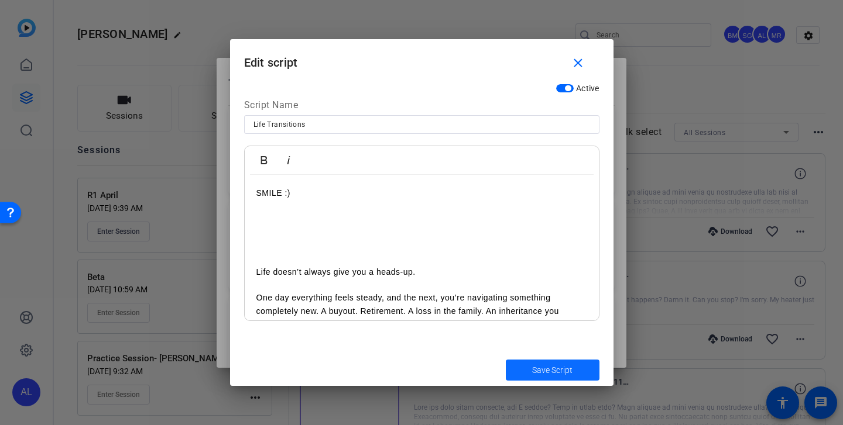
click at [537, 367] on span "Save Script" at bounding box center [552, 371] width 40 height 12
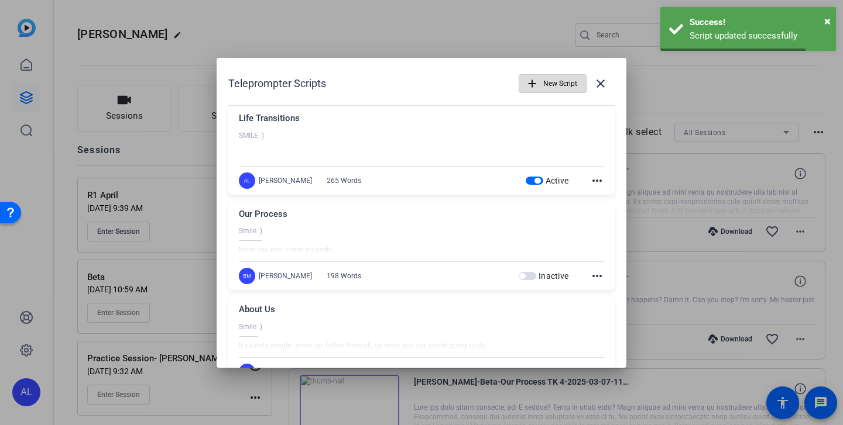
click at [565, 80] on span "New Script" at bounding box center [560, 84] width 34 height 22
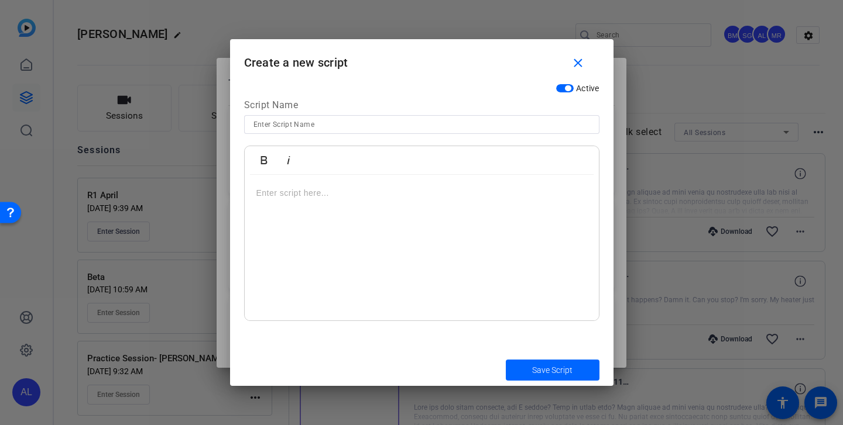
click at [428, 205] on div at bounding box center [422, 248] width 354 height 146
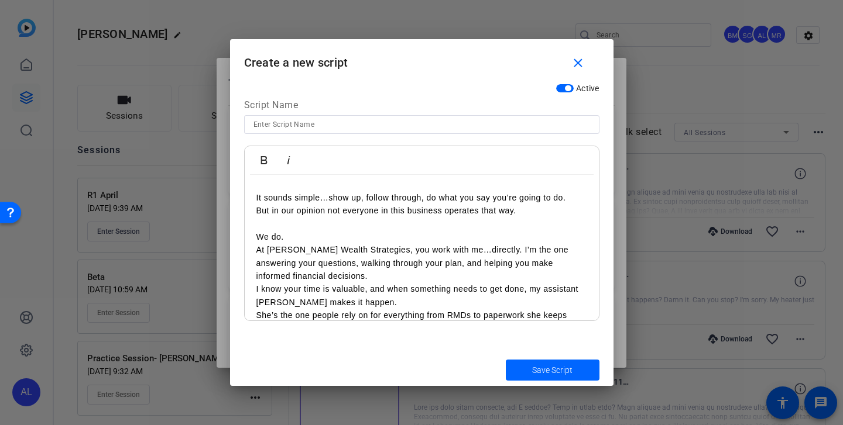
scroll to position [98, 0]
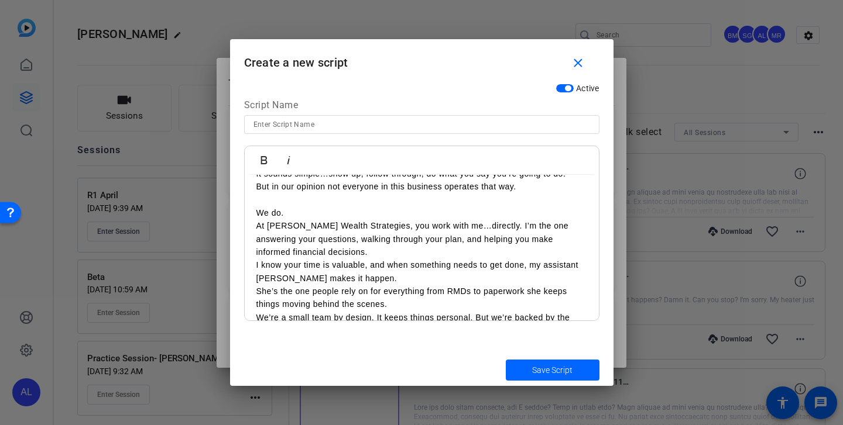
click at [346, 250] on p "At Bullis Wealth Strategies, you work with me…directly. I’m the one answering y…" at bounding box center [421, 238] width 331 height 39
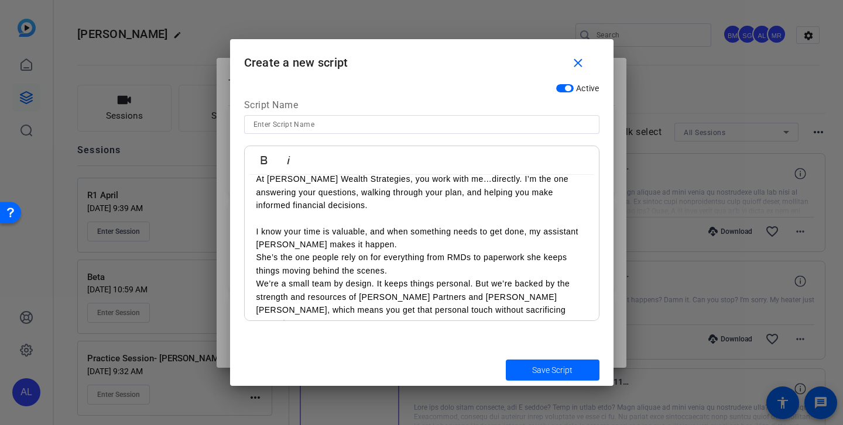
scroll to position [162, 0]
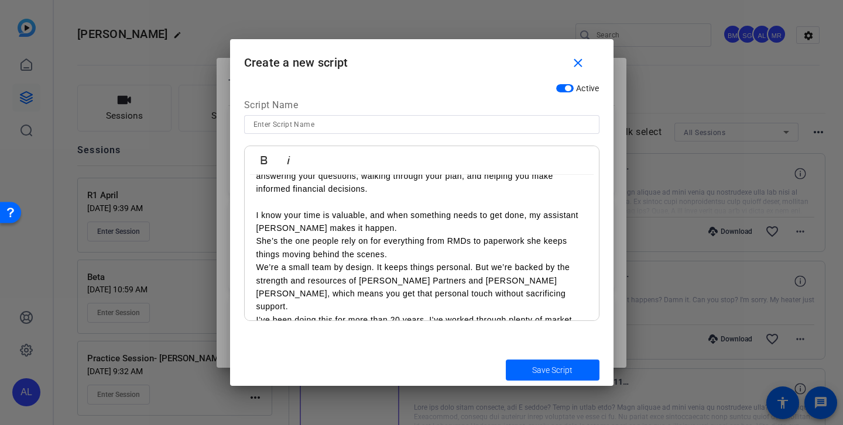
click at [385, 226] on p "I know your time is valuable, and when something needs to get done, my assistan…" at bounding box center [421, 222] width 331 height 26
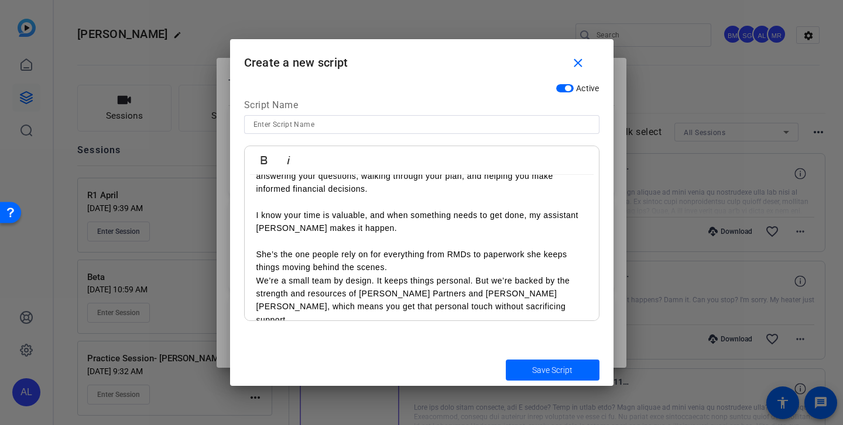
click at [404, 271] on p "She’s the one people rely on for everything from RMDs to paperwork she keeps th…" at bounding box center [421, 261] width 331 height 26
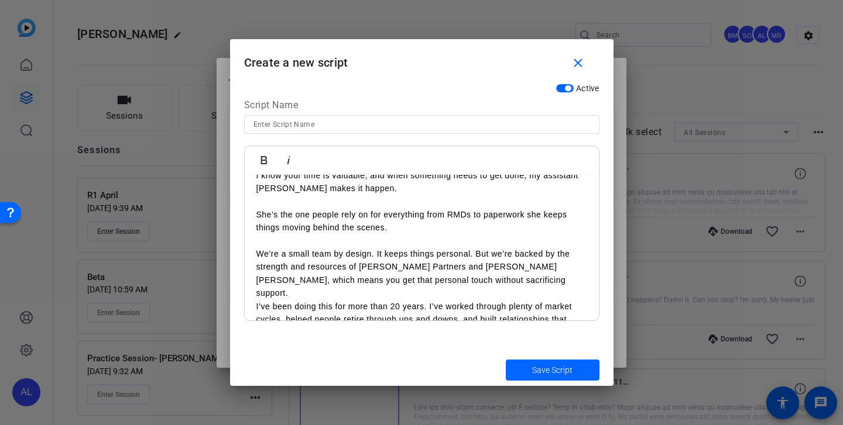
scroll to position [211, 0]
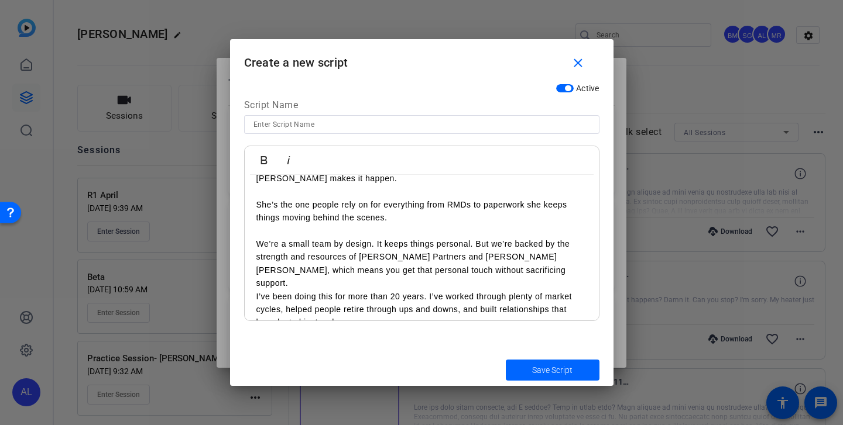
click at [462, 272] on p "We’re a small team by design. It keeps things personal. But we’re backed by the…" at bounding box center [421, 264] width 331 height 53
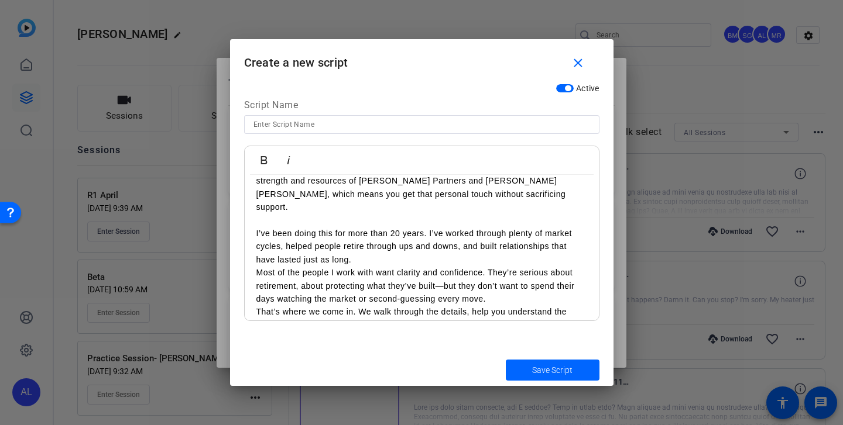
scroll to position [288, 0]
click at [421, 245] on p "I’ve been doing this for more than 20 years. I’ve worked through plenty of mark…" at bounding box center [421, 245] width 331 height 39
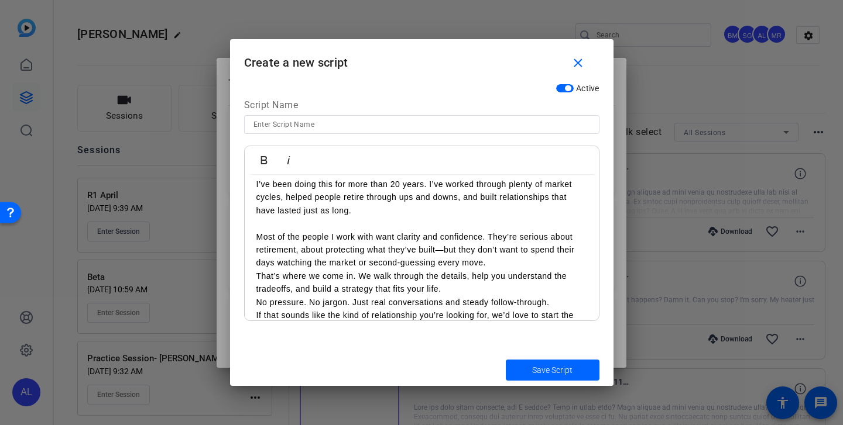
scroll to position [348, 0]
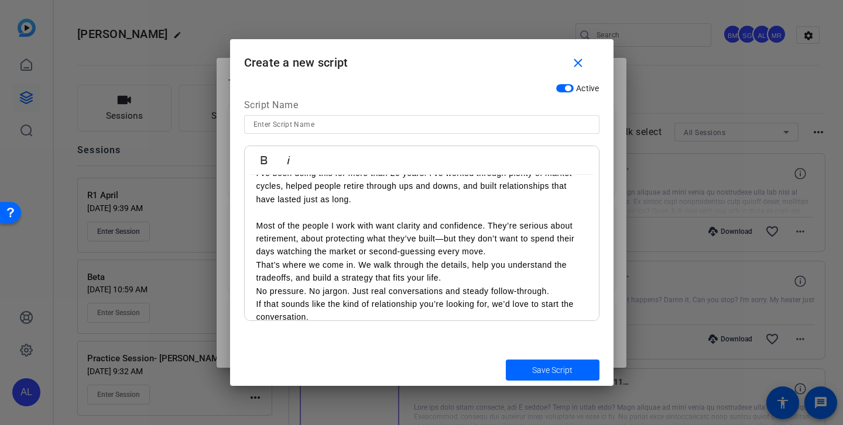
click at [513, 238] on p "Most of the people I work with want clarity and confidence. They’re serious abo…" at bounding box center [421, 238] width 331 height 39
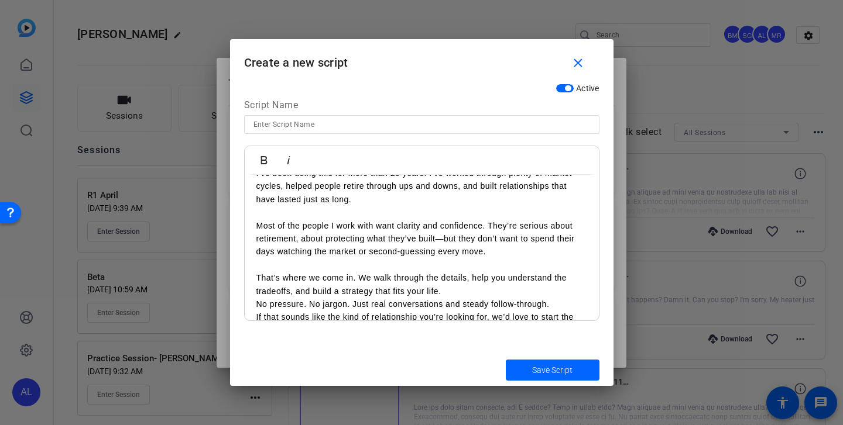
click at [492, 279] on p "That’s where we come in. We walk through the details, help you understand the t…" at bounding box center [421, 285] width 331 height 26
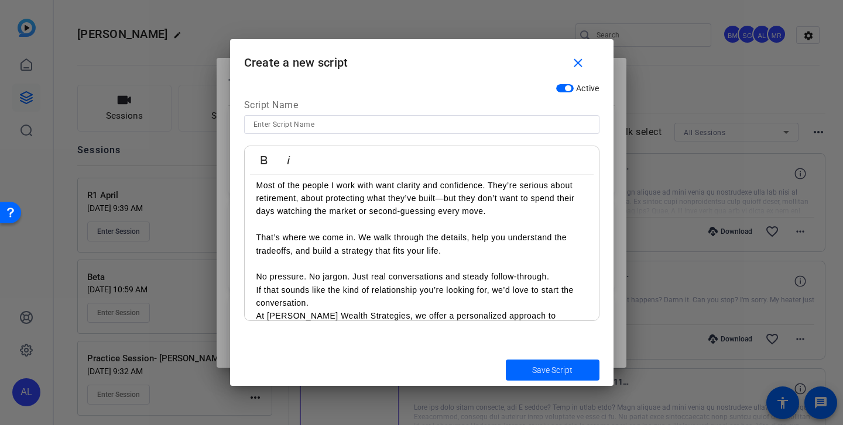
click at [389, 289] on p "If that sounds like the kind of relationship you’re looking for, we’d love to s…" at bounding box center [421, 297] width 331 height 26
click at [444, 125] on input at bounding box center [421, 125] width 336 height 14
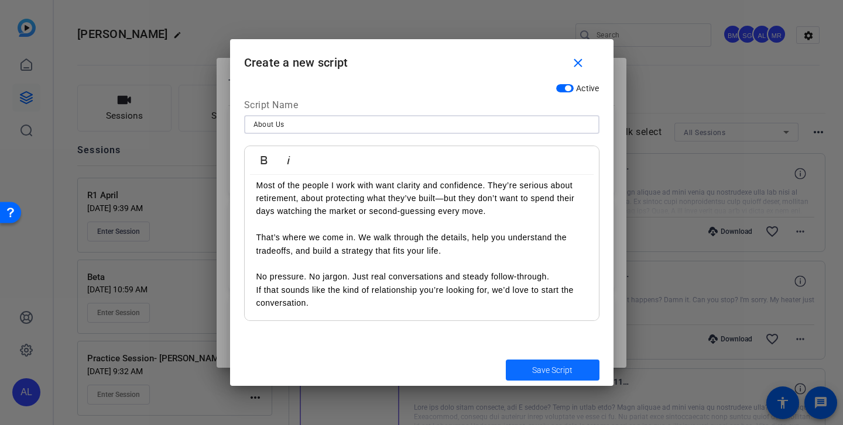
type input "About Us"
click at [533, 372] on span "Save Script" at bounding box center [552, 371] width 40 height 12
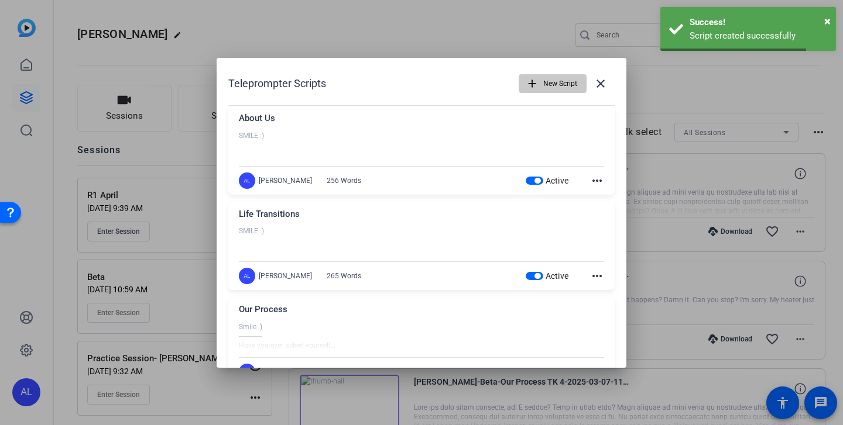
click at [558, 83] on span "New Script" at bounding box center [560, 84] width 34 height 22
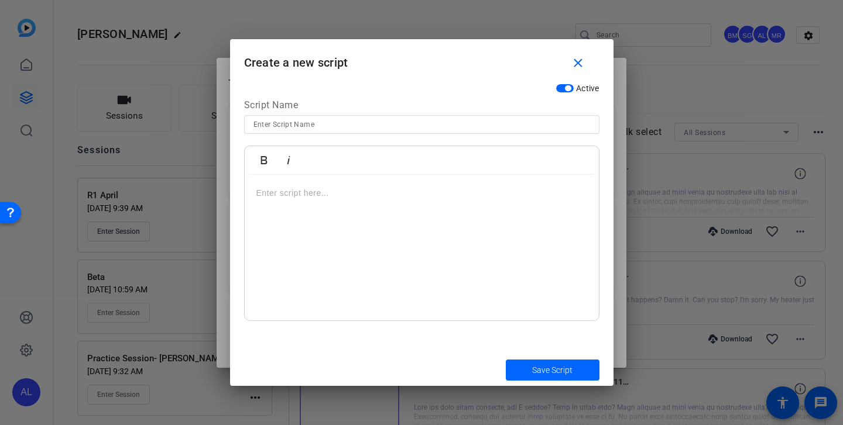
click at [375, 210] on div at bounding box center [422, 248] width 354 height 146
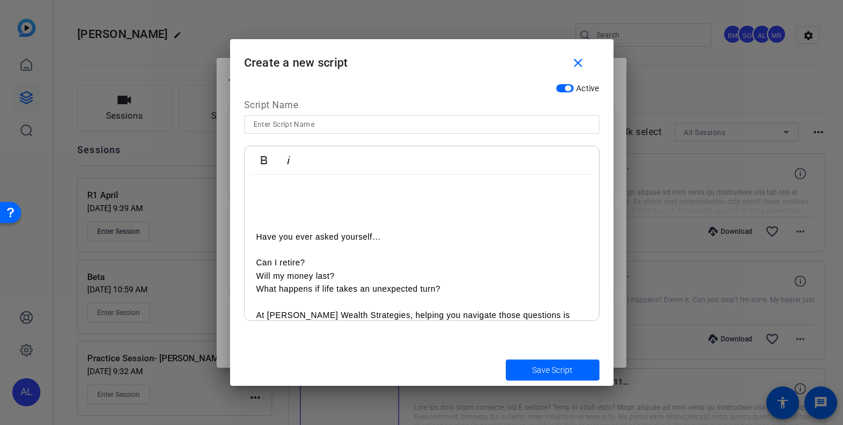
scroll to position [61, 0]
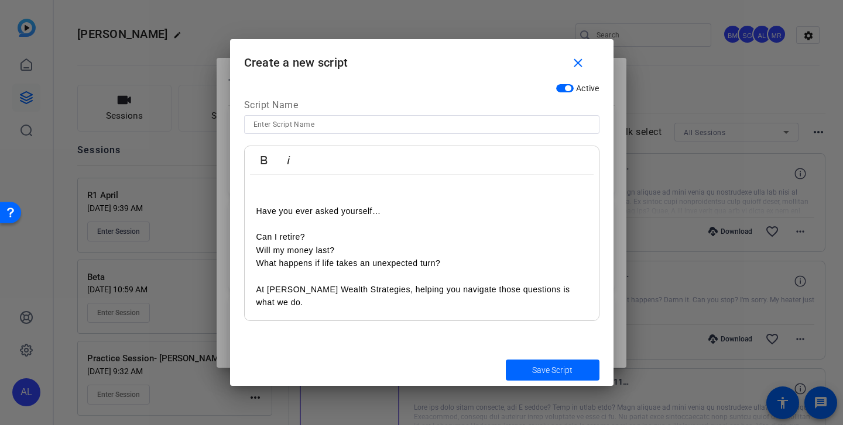
click at [468, 124] on input at bounding box center [421, 125] width 336 height 14
type input "Our Process"
click at [546, 374] on span "Save Script" at bounding box center [552, 371] width 40 height 12
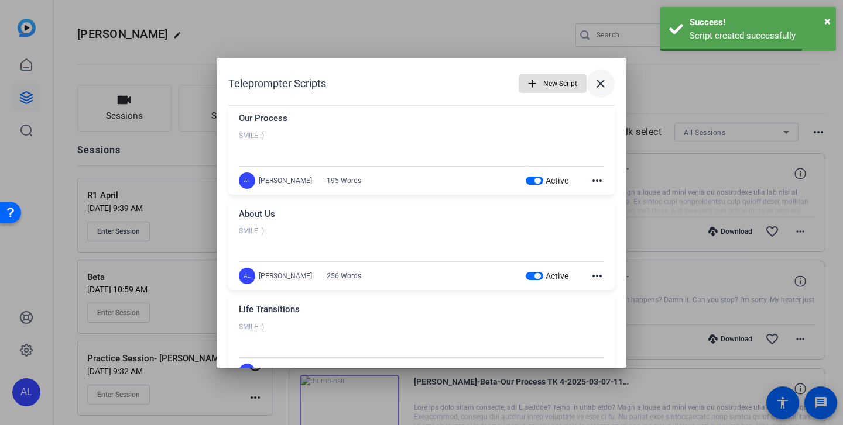
click at [605, 84] on mat-icon "close" at bounding box center [600, 84] width 14 height 14
